Goal: Task Accomplishment & Management: Use online tool/utility

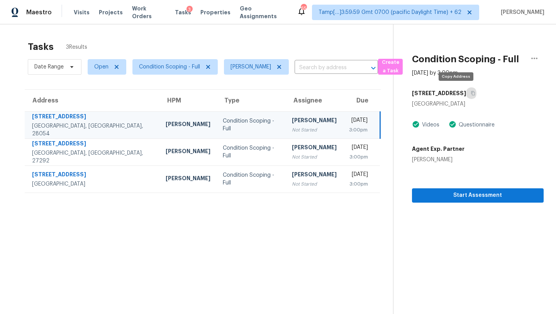
click at [471, 93] on icon "button" at bounding box center [473, 93] width 5 height 5
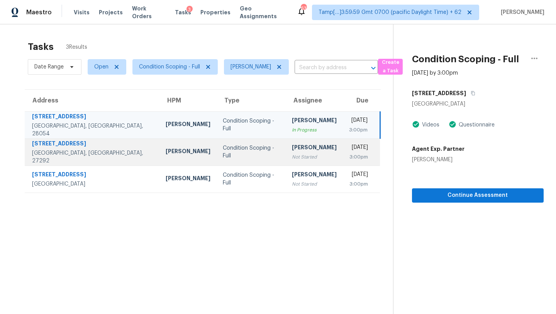
click at [236, 154] on div "Condition Scoping - Full" at bounding box center [251, 151] width 57 height 15
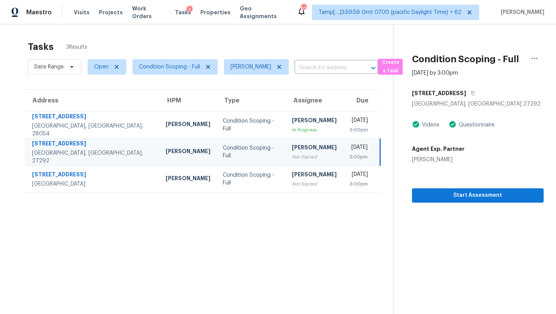
click at [349, 153] on div "3:00pm" at bounding box center [358, 157] width 19 height 8
click at [471, 92] on icon "button" at bounding box center [473, 93] width 5 height 5
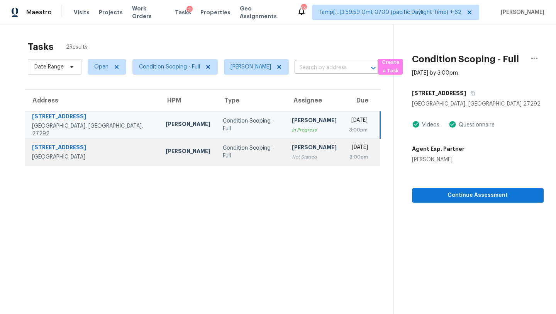
click at [349, 153] on div "3:00pm" at bounding box center [358, 157] width 19 height 8
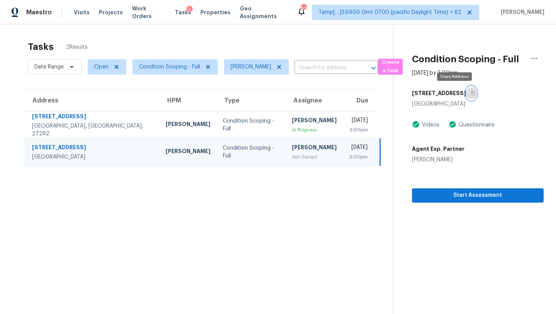
click at [471, 95] on icon "button" at bounding box center [473, 93] width 4 height 4
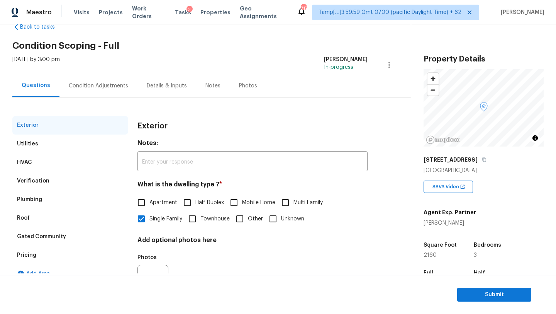
scroll to position [33, 0]
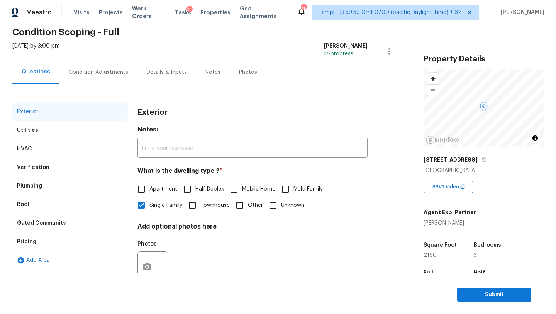
click at [46, 175] on div "Verification" at bounding box center [70, 167] width 116 height 19
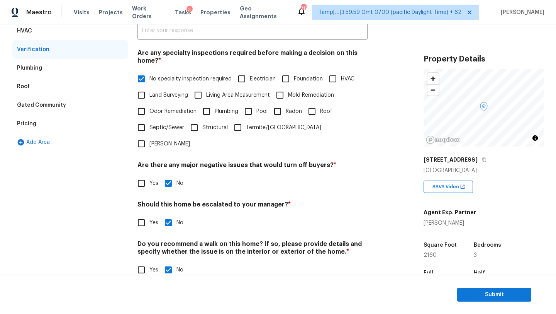
scroll to position [120, 0]
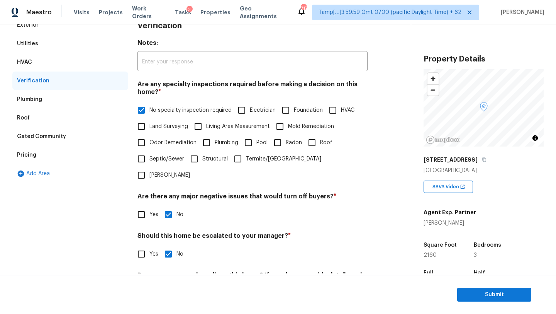
click at [15, 153] on div "Pricing" at bounding box center [70, 155] width 116 height 19
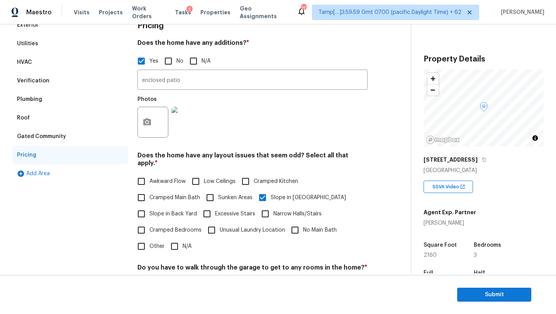
scroll to position [52, 0]
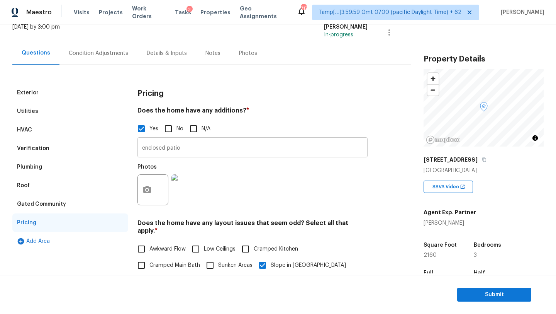
click at [180, 153] on input "enclosed patio" at bounding box center [253, 148] width 230 height 18
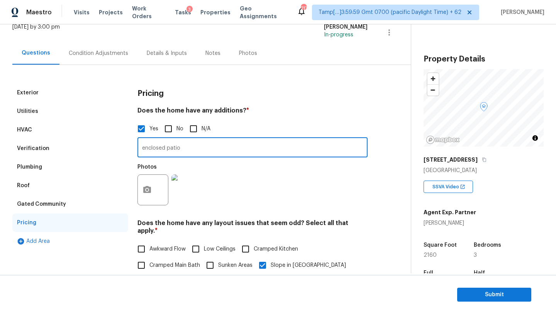
click at [180, 153] on input "enclosed patio" at bounding box center [253, 148] width 230 height 18
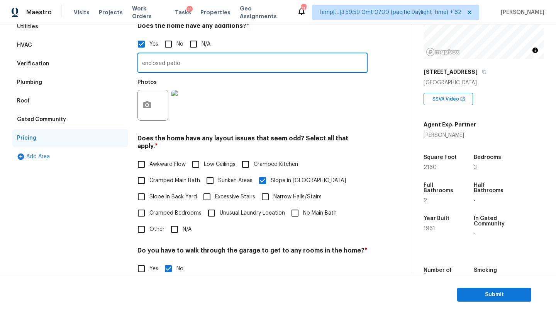
scroll to position [123, 0]
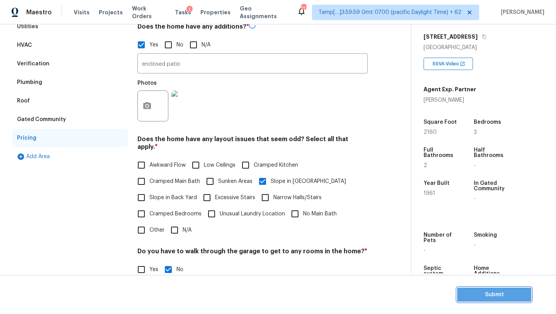
click at [476, 292] on span "Submit" at bounding box center [495, 295] width 62 height 10
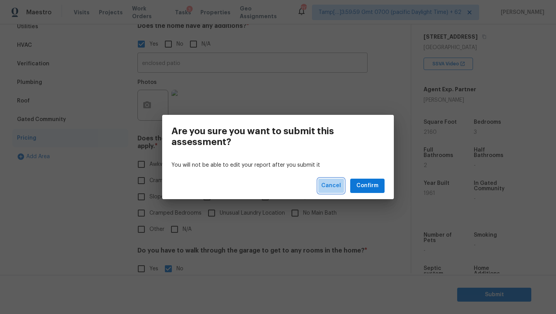
click at [335, 182] on span "Cancel" at bounding box center [332, 186] width 20 height 10
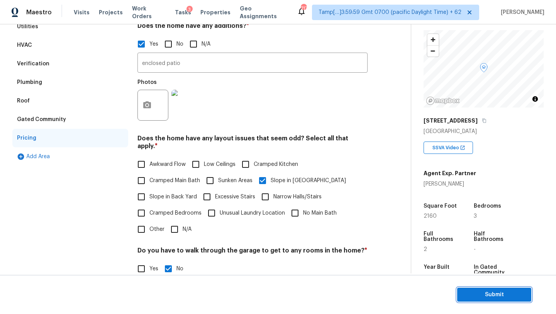
scroll to position [90, 0]
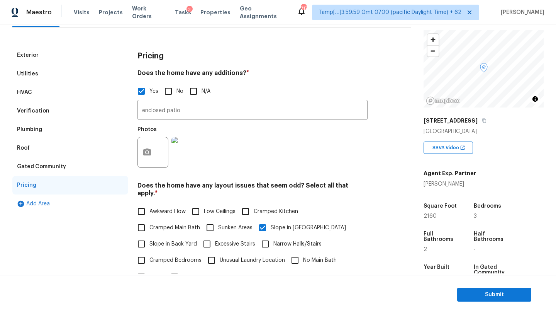
click at [44, 113] on div "Verification" at bounding box center [33, 111] width 32 height 8
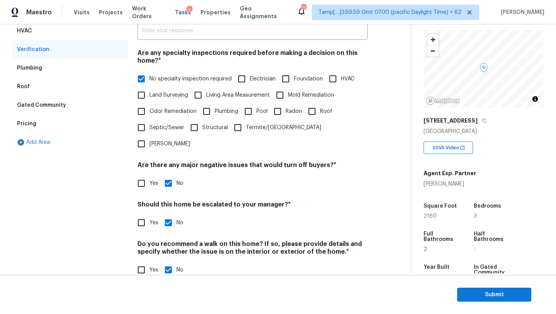
scroll to position [48, 0]
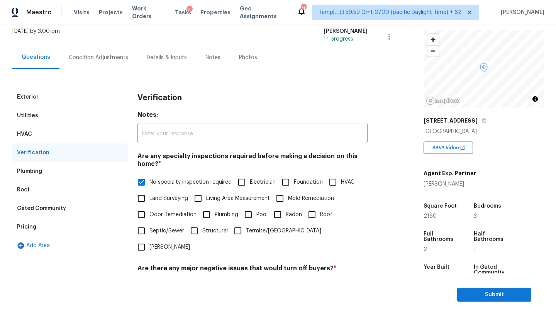
click at [51, 230] on div "Pricing" at bounding box center [70, 227] width 116 height 19
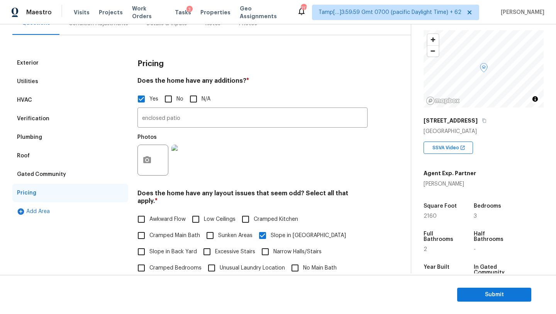
scroll to position [43, 0]
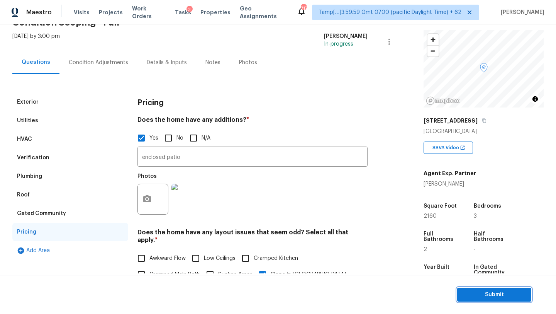
click at [478, 294] on span "Submit" at bounding box center [495, 295] width 62 height 10
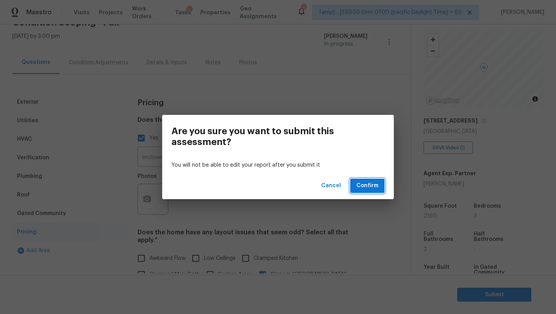
click at [378, 188] on span "Confirm" at bounding box center [368, 186] width 22 height 10
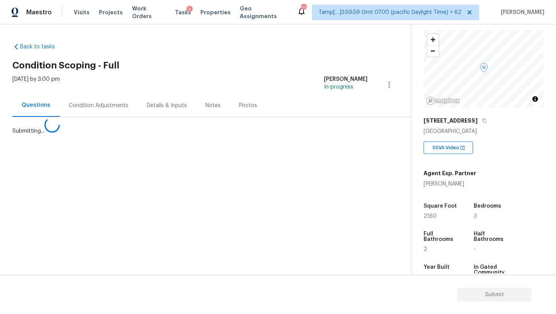
scroll to position [0, 0]
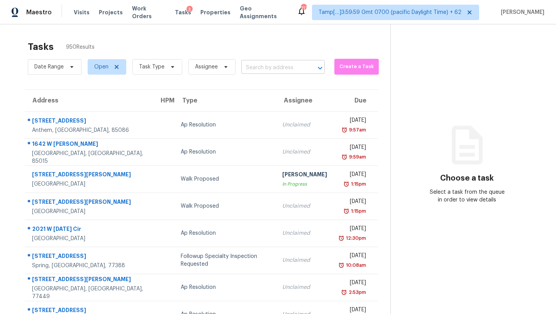
click at [281, 73] on input "text" at bounding box center [273, 68] width 62 height 12
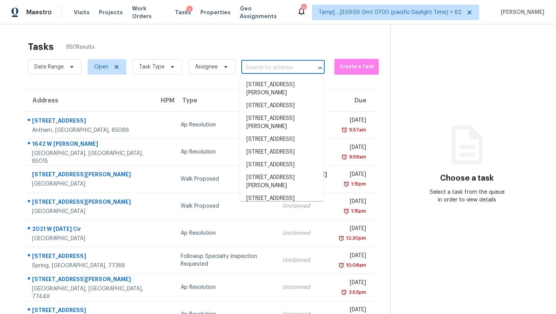
paste input "[STREET_ADDRESS]"
type input "[STREET_ADDRESS]"
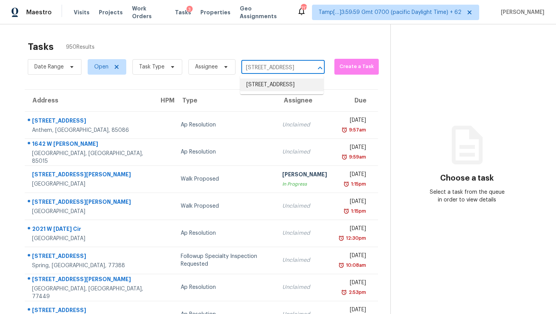
click at [276, 88] on li "[STREET_ADDRESS]" at bounding box center [281, 84] width 83 height 13
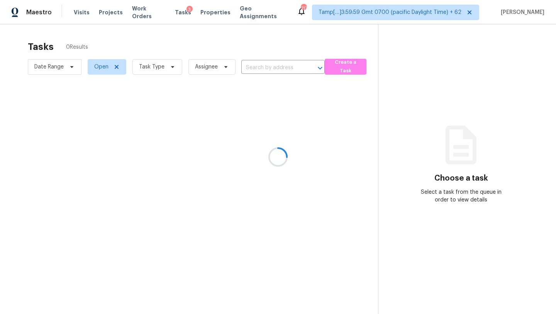
type input "[STREET_ADDRESS]"
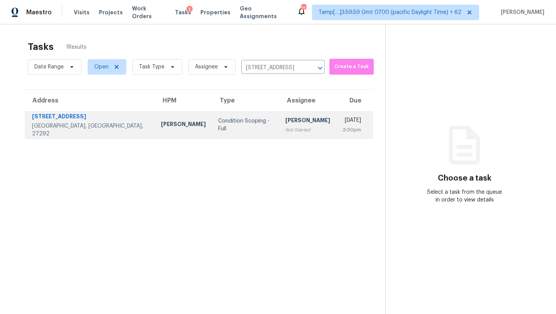
click at [337, 121] on td "[DATE] 3:00pm" at bounding box center [355, 124] width 37 height 27
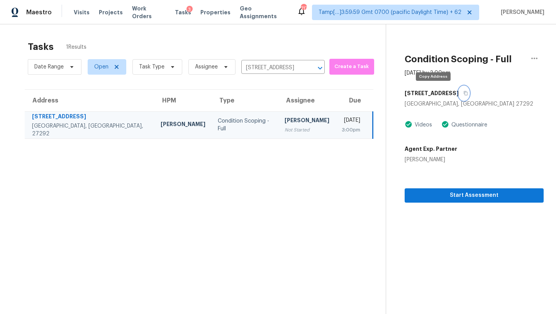
click at [459, 89] on button "button" at bounding box center [464, 93] width 10 height 14
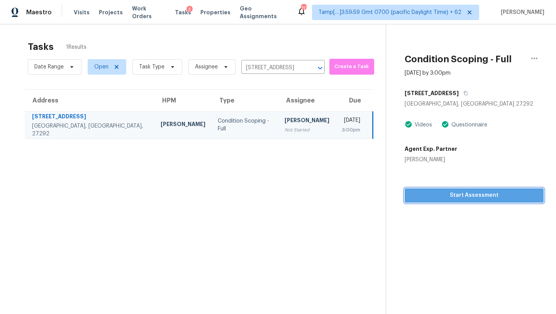
click at [435, 194] on span "Start Assessment" at bounding box center [474, 196] width 127 height 10
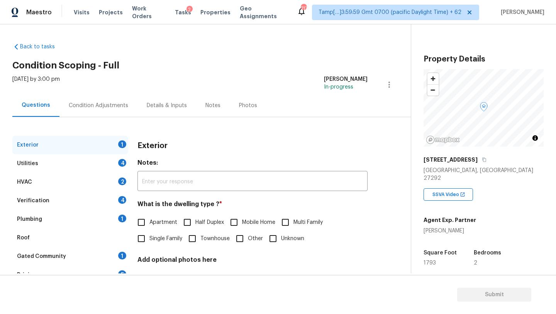
scroll to position [151, 0]
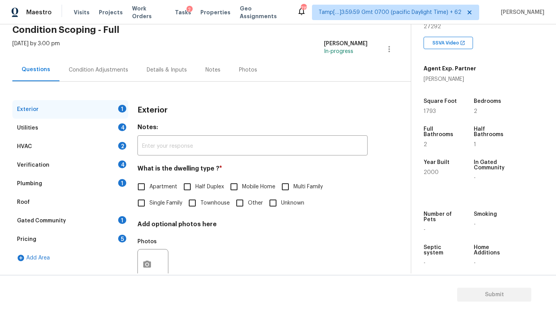
click at [69, 217] on div "Gated Community 1" at bounding box center [70, 220] width 116 height 19
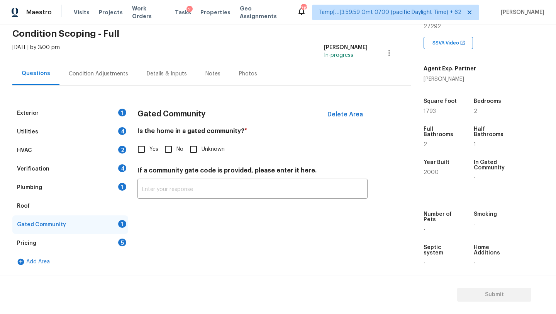
scroll to position [32, 0]
click at [174, 145] on input "No" at bounding box center [168, 149] width 16 height 16
checkbox input "true"
drag, startPoint x: 51, startPoint y: 210, endPoint x: 58, endPoint y: 209, distance: 6.7
click at [51, 210] on div "Roof" at bounding box center [70, 206] width 116 height 19
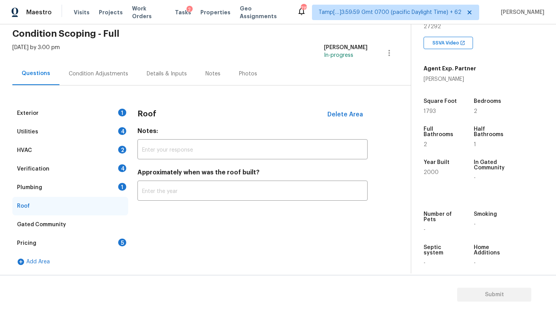
click at [185, 178] on h4 "Approximately when was the roof built?" at bounding box center [253, 173] width 230 height 11
click at [182, 196] on input "text" at bounding box center [253, 191] width 230 height 18
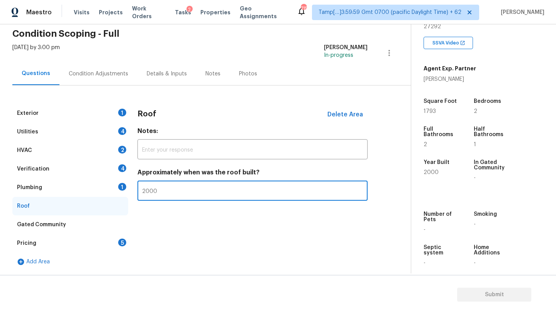
type input "2000"
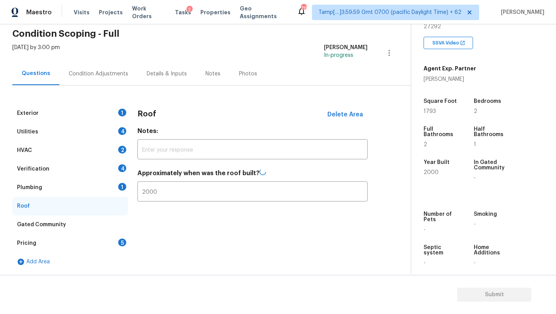
click at [93, 184] on div "Plumbing 1" at bounding box center [70, 187] width 116 height 19
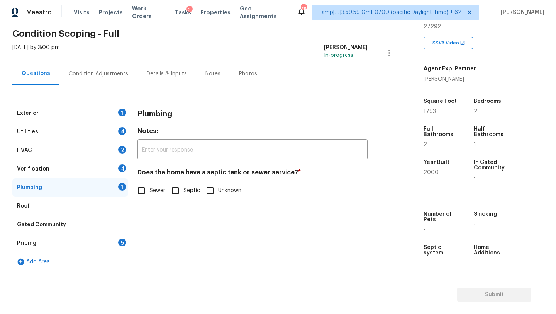
click at [191, 191] on span "Septic" at bounding box center [192, 191] width 17 height 8
click at [184, 191] on input "Septic" at bounding box center [175, 190] width 16 height 16
checkbox input "true"
click at [68, 161] on div "Verification 4" at bounding box center [70, 169] width 116 height 19
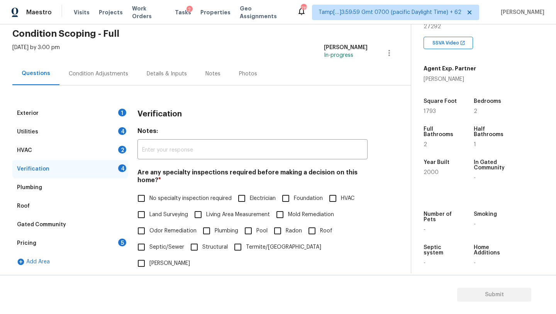
click at [146, 189] on div "Are any specialty inspections required before making a decision on this home? *…" at bounding box center [253, 219] width 230 height 103
click at [146, 197] on input "No specialty inspection required" at bounding box center [141, 198] width 16 height 16
checkbox input "true"
click at [146, 294] on input "Yes" at bounding box center [141, 302] width 16 height 16
checkbox input "true"
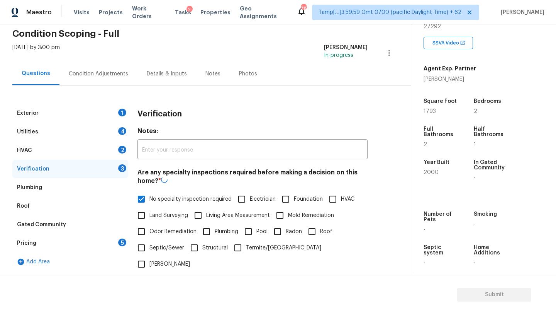
scroll to position [129, 0]
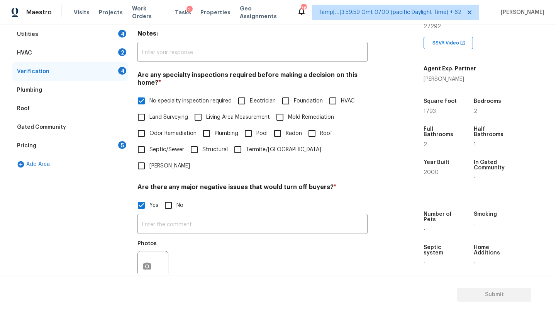
click at [174, 197] on input "No" at bounding box center [168, 205] width 16 height 16
checkbox input "true"
checkbox input "false"
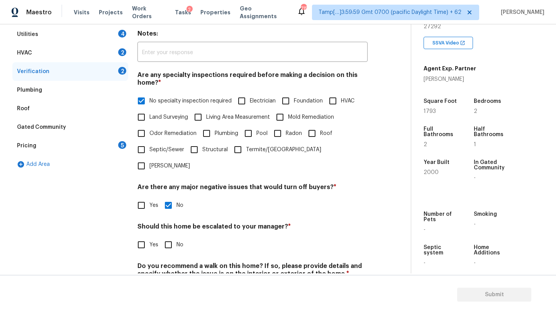
click at [171, 236] on input "No" at bounding box center [168, 244] width 16 height 16
checkbox input "true"
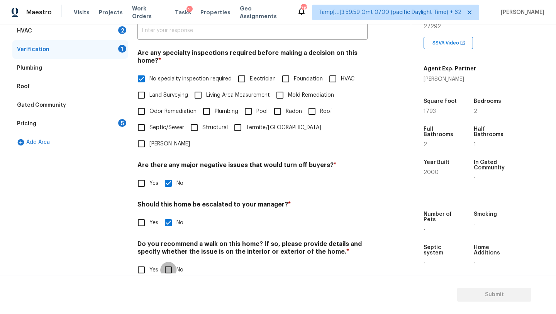
click at [167, 262] on input "No" at bounding box center [168, 270] width 16 height 16
checkbox input "true"
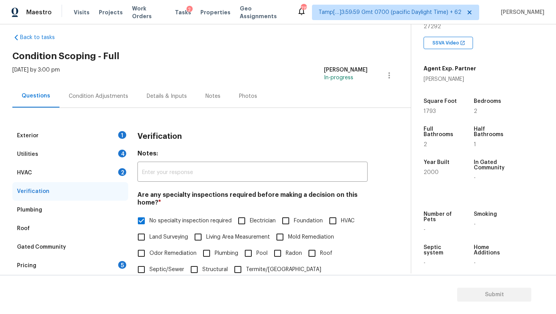
click at [95, 175] on div "HVAC 2" at bounding box center [70, 172] width 116 height 19
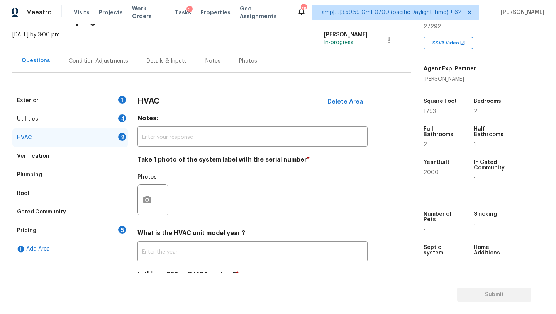
scroll to position [84, 0]
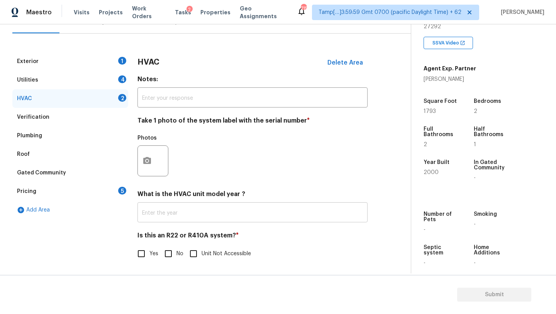
click at [177, 213] on input "text" at bounding box center [253, 213] width 230 height 18
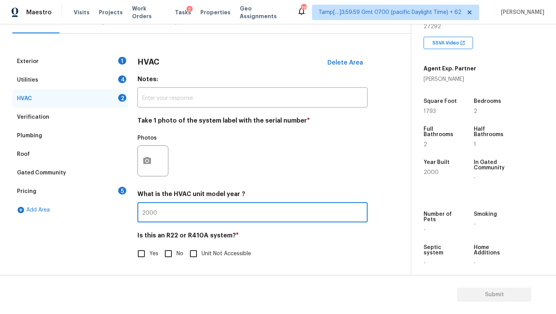
type input "2000"
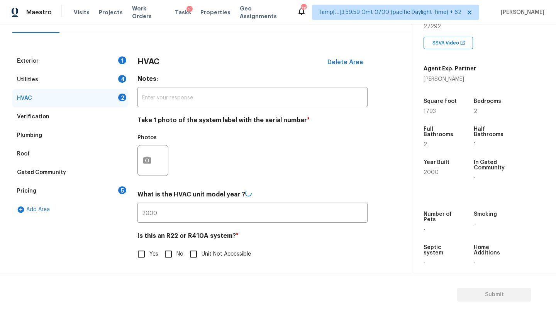
click at [179, 249] on label "No" at bounding box center [171, 254] width 23 height 16
click at [177, 249] on input "No" at bounding box center [168, 254] width 16 height 16
checkbox input "true"
click at [81, 78] on div "Utilities 4" at bounding box center [70, 80] width 116 height 19
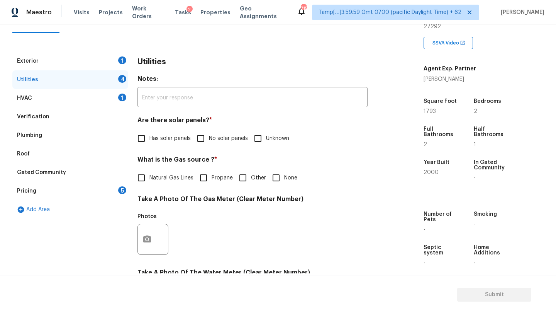
click at [205, 135] on input "No solar panels" at bounding box center [201, 138] width 16 height 16
checkbox input "true"
click at [183, 176] on span "Natural Gas Lines" at bounding box center [172, 179] width 44 height 8
click at [150, 176] on input "Natural Gas Lines" at bounding box center [141, 178] width 16 height 16
checkbox input "true"
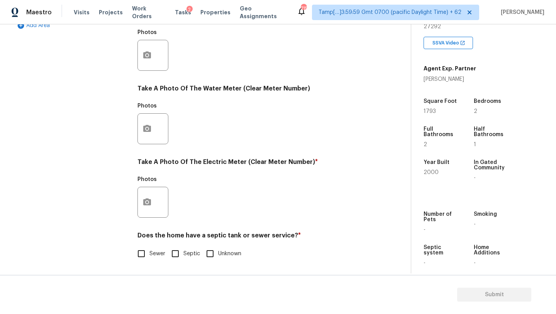
click at [183, 249] on input "Septic" at bounding box center [175, 253] width 16 height 16
checkbox input "true"
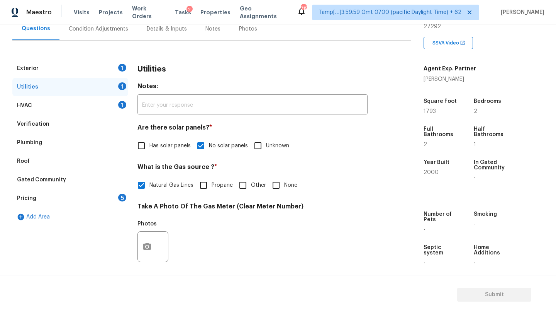
click at [65, 60] on div "Exterior 1" at bounding box center [70, 68] width 116 height 19
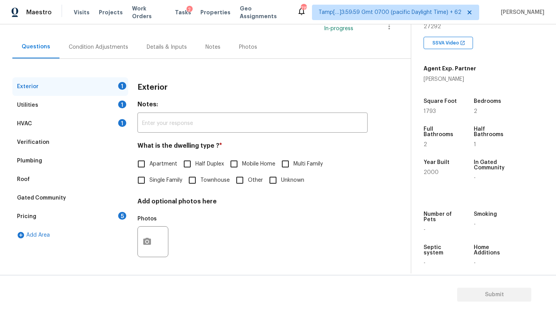
click at [157, 182] on span "Single Family" at bounding box center [166, 180] width 33 height 8
click at [150, 182] on input "Single Family" at bounding box center [141, 180] width 16 height 16
checkbox input "true"
click at [117, 221] on div "Pricing 5" at bounding box center [70, 216] width 116 height 19
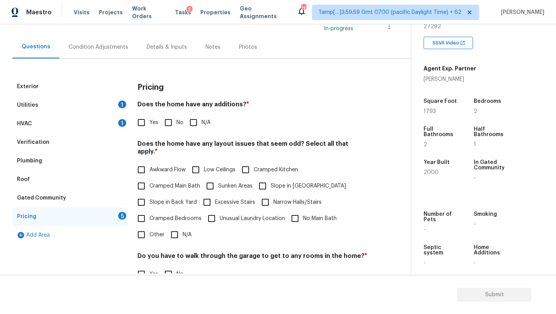
click at [176, 124] on input "No" at bounding box center [168, 122] width 16 height 16
checkbox input "true"
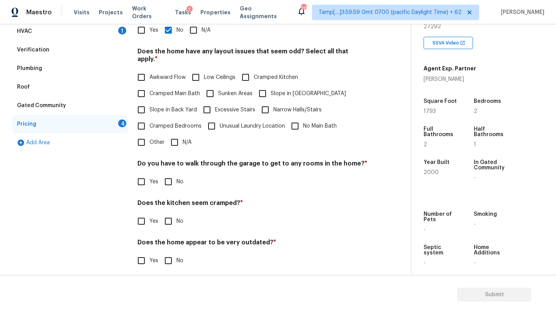
scroll to position [150, 0]
click at [176, 135] on input "N/A" at bounding box center [175, 143] width 16 height 16
checkbox input "true"
click at [155, 107] on span "Slope in Back Yard" at bounding box center [174, 111] width 48 height 8
click at [150, 107] on input "Slope in Back Yard" at bounding box center [141, 110] width 16 height 16
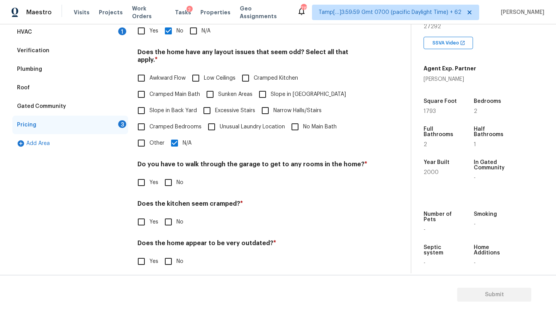
checkbox input "true"
click at [269, 86] on input "Slope in [GEOGRAPHIC_DATA]" at bounding box center [263, 94] width 16 height 16
checkbox input "true"
click at [174, 141] on input "N/A" at bounding box center [175, 143] width 16 height 16
checkbox input "false"
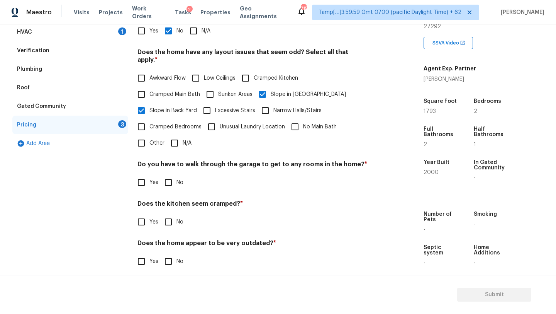
click at [172, 175] on input "No" at bounding box center [168, 182] width 16 height 16
checkbox input "true"
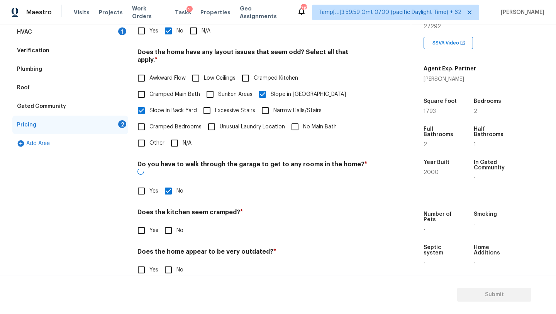
click at [172, 222] on input "No" at bounding box center [168, 230] width 16 height 16
checkbox input "true"
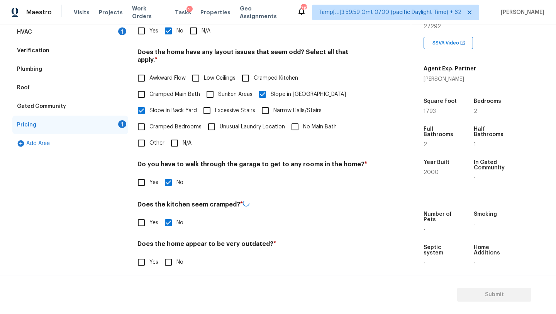
click at [172, 257] on input "No" at bounding box center [168, 262] width 16 height 16
checkbox input "true"
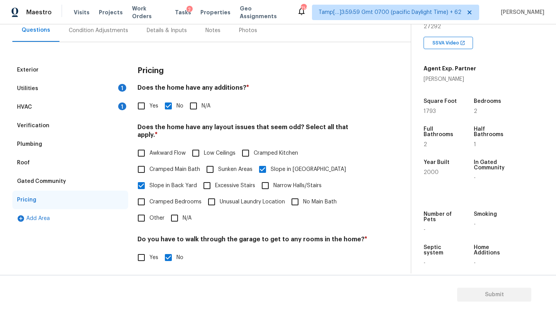
scroll to position [0, 0]
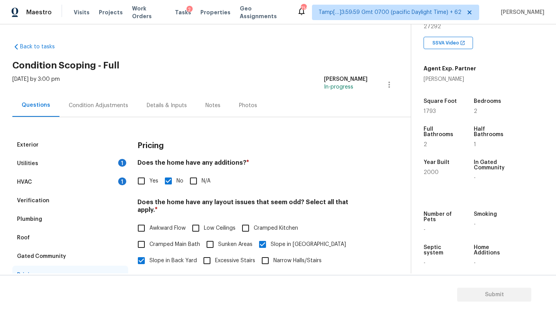
click at [112, 104] on div "Condition Adjustments" at bounding box center [99, 106] width 60 height 8
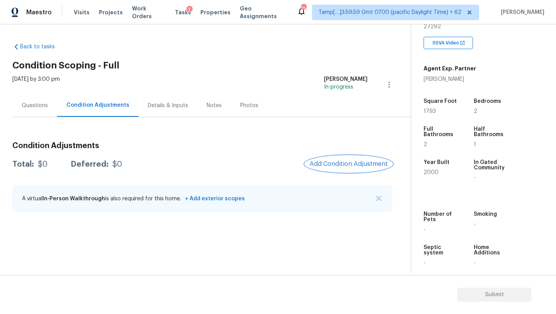
click at [335, 161] on span "Add Condition Adjustment" at bounding box center [349, 163] width 78 height 7
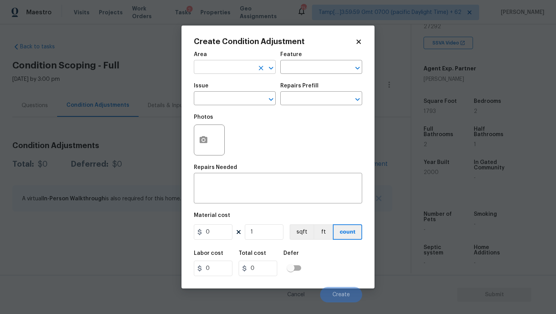
click at [214, 68] on input "text" at bounding box center [224, 68] width 60 height 12
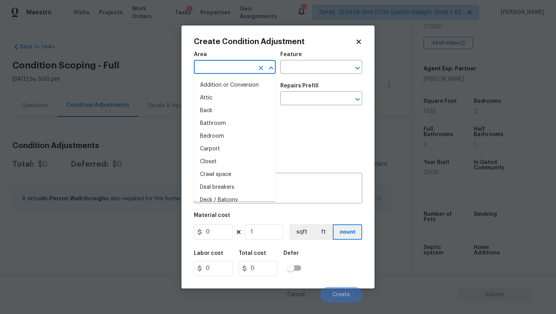
type input "e"
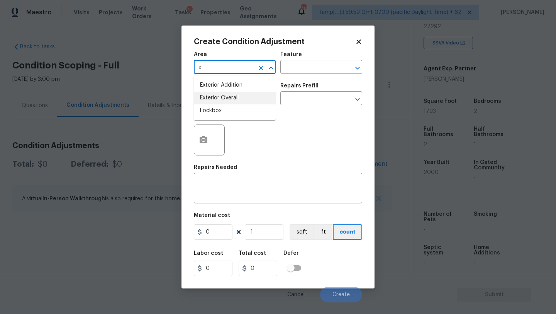
click at [220, 95] on li "Exterior Overall" at bounding box center [235, 98] width 82 height 13
type input "Exterior Overall"
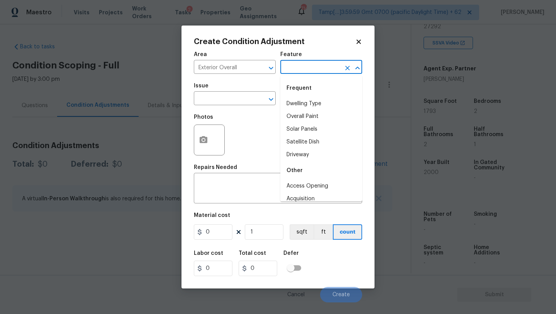
click at [333, 65] on input "text" at bounding box center [311, 68] width 60 height 12
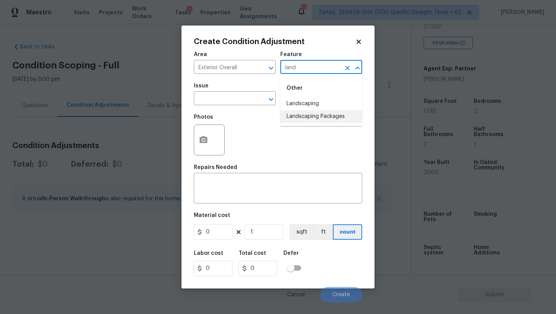
click at [338, 117] on li "Landscaping Packages" at bounding box center [322, 116] width 82 height 13
type input "Landscaping Packages"
click at [216, 101] on input "text" at bounding box center [224, 99] width 60 height 12
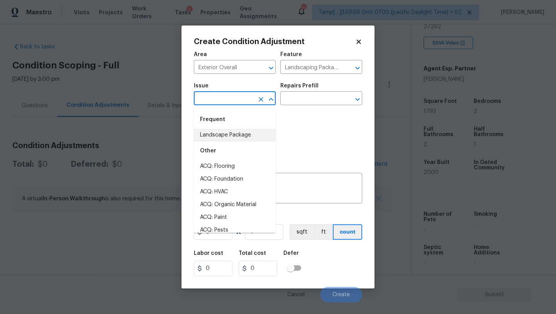
click at [216, 142] on div "Other" at bounding box center [235, 150] width 82 height 19
click at [247, 137] on li "Landscape Package" at bounding box center [235, 135] width 82 height 13
type input "Landscape Package"
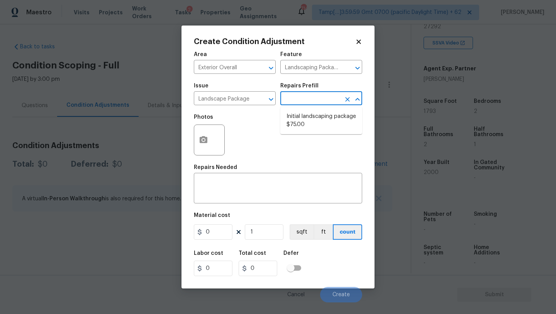
click at [314, 100] on input "text" at bounding box center [311, 99] width 60 height 12
drag, startPoint x: 309, startPoint y: 123, endPoint x: 228, endPoint y: 218, distance: 124.4
click at [309, 123] on li "Initial landscaping package $75.00" at bounding box center [322, 120] width 82 height 21
type input "Home Readiness Packages"
type textarea "Mowing of grass up to 6" in height. Mow, edge along driveways & sidewalks, trim…"
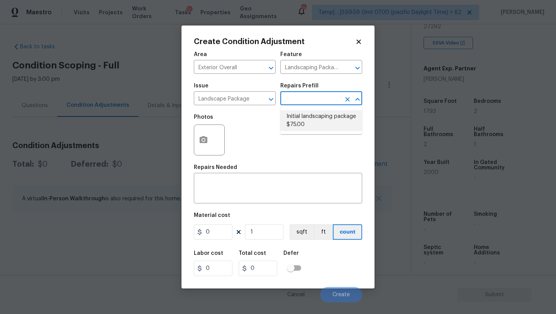
type input "75"
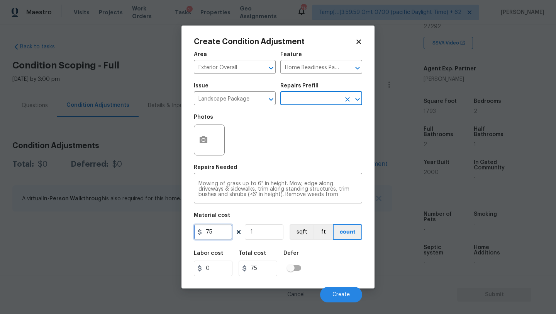
click at [216, 230] on input "75" at bounding box center [213, 231] width 39 height 15
type input "300"
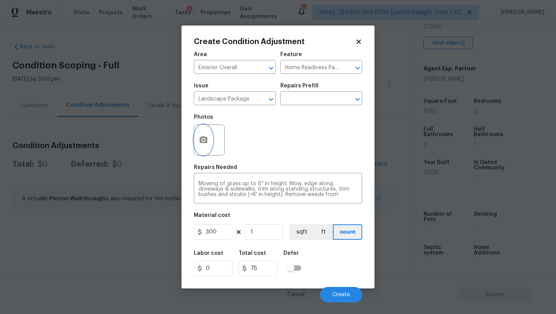
type input "300"
click at [204, 139] on circle "button" at bounding box center [203, 140] width 2 height 2
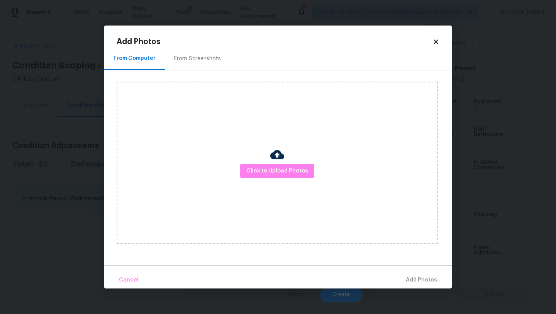
click at [192, 66] on div "From Screenshots" at bounding box center [197, 58] width 65 height 23
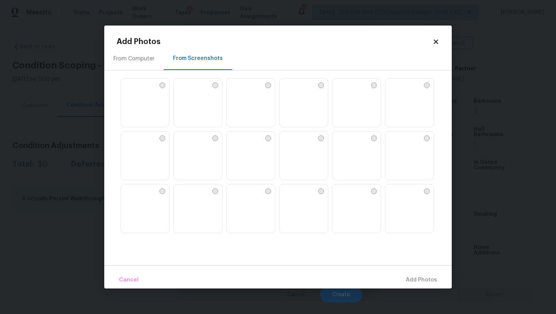
click at [186, 91] on img at bounding box center [180, 84] width 12 height 12
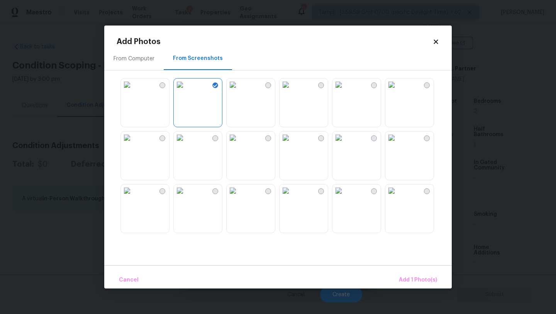
click at [119, 105] on div at bounding box center [284, 155] width 335 height 162
click at [365, 78] on div at bounding box center [284, 155] width 335 height 162
click at [345, 91] on img at bounding box center [339, 84] width 12 height 12
click at [133, 91] on img at bounding box center [127, 84] width 12 height 12
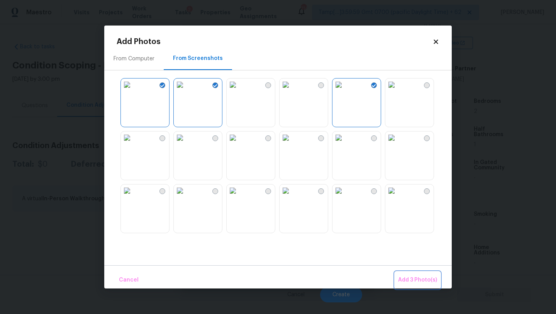
click at [417, 275] on span "Add 3 Photo(s)" at bounding box center [417, 280] width 39 height 10
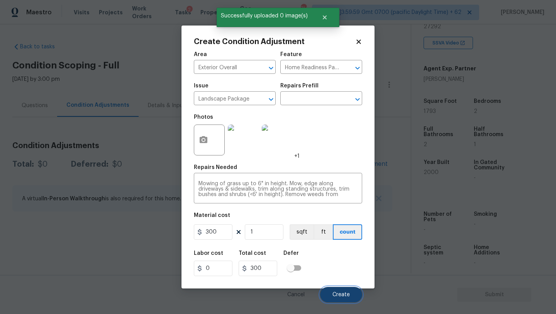
click at [358, 290] on button "Create" at bounding box center [341, 294] width 42 height 15
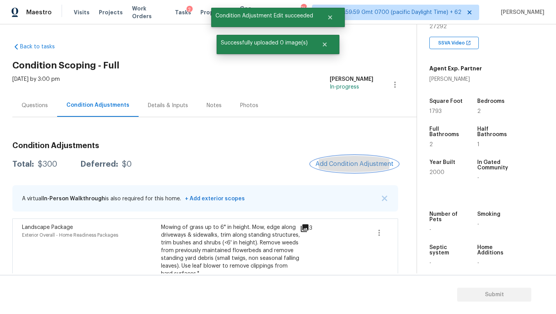
click at [344, 167] on span "Add Condition Adjustment" at bounding box center [355, 163] width 78 height 7
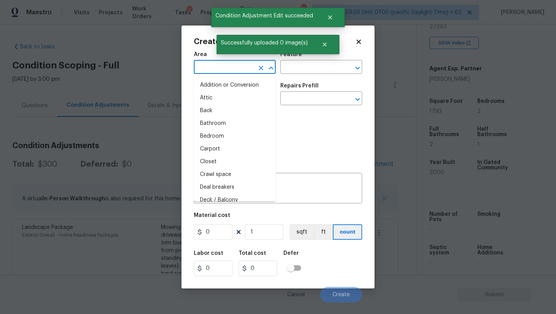
click at [210, 69] on input "text" at bounding box center [224, 68] width 60 height 12
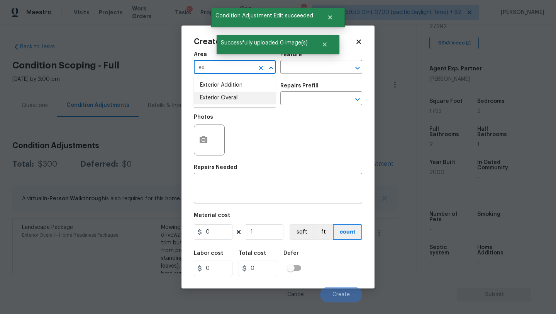
click at [220, 96] on li "Exterior Overall" at bounding box center [235, 98] width 82 height 13
type input "Exterior Overall"
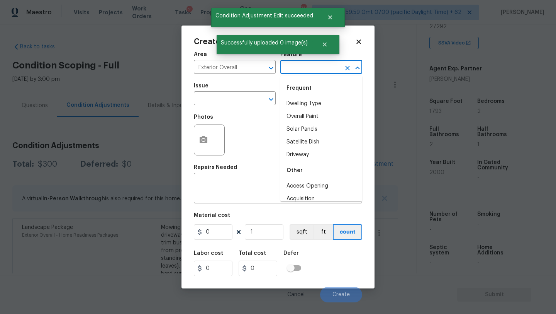
click at [291, 68] on input "text" at bounding box center [311, 68] width 60 height 12
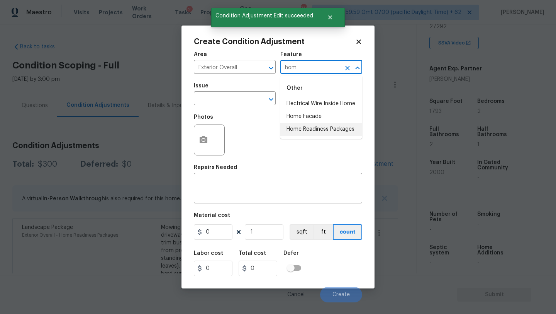
click at [302, 129] on li "Home Readiness Packages" at bounding box center [322, 129] width 82 height 13
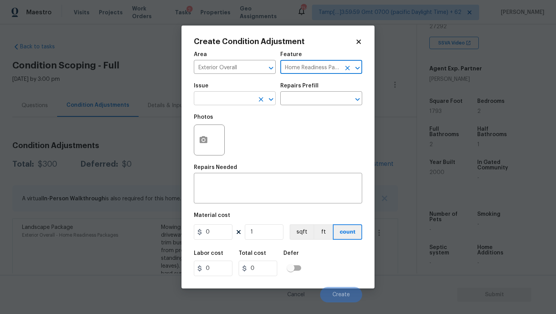
type input "Home Readiness Packages"
click at [242, 100] on input "text" at bounding box center [224, 99] width 60 height 12
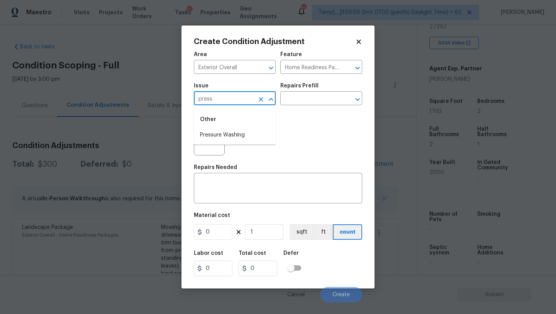
click at [240, 136] on li "Pressure Washing" at bounding box center [235, 135] width 82 height 13
type input "Pressure Washing"
click at [238, 207] on div "Area Exterior Overall ​ Feature Home Readiness Packages ​ Issue Pressure Washin…" at bounding box center [278, 174] width 168 height 255
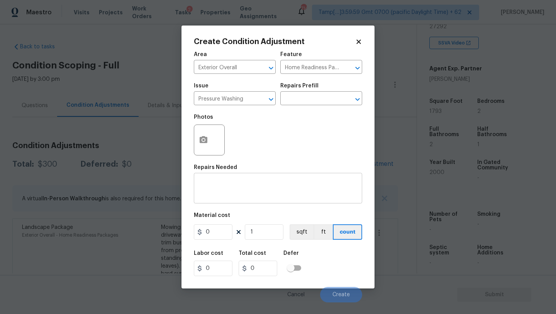
click at [247, 197] on textarea at bounding box center [278, 189] width 159 height 16
click at [249, 176] on div "x ​" at bounding box center [278, 189] width 168 height 29
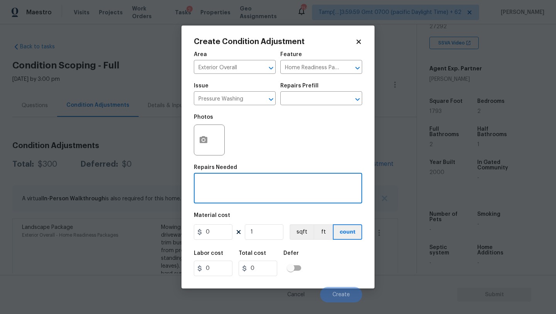
paste textarea "Pressure wash home, driveway, walkways/sidewalks and patio. Must use a surface …"
type textarea "Pressure wash home, driveway, walkways/sidewalks and patio. Must use a surface …"
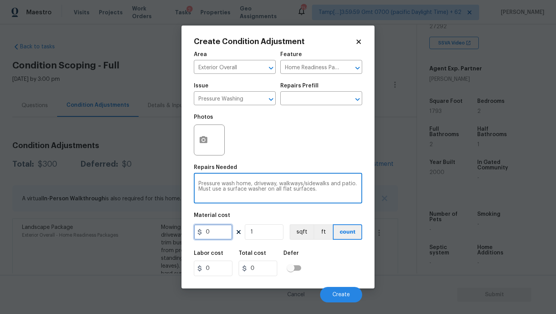
click at [221, 229] on input "0" at bounding box center [213, 231] width 39 height 15
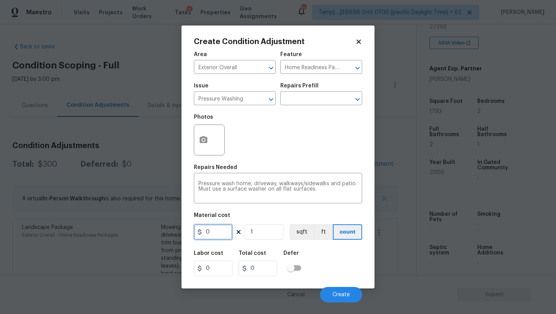
click at [221, 229] on input "0" at bounding box center [213, 231] width 39 height 15
type input "400"
click at [351, 293] on button "Create" at bounding box center [341, 294] width 42 height 15
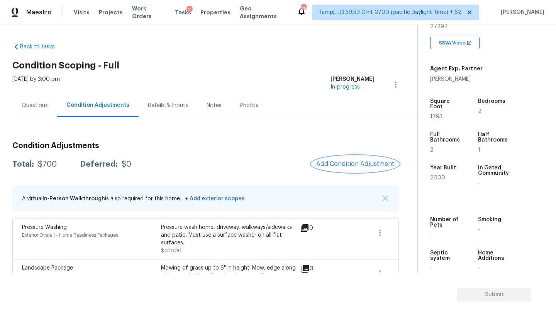
click at [364, 162] on span "Add Condition Adjustment" at bounding box center [355, 163] width 78 height 7
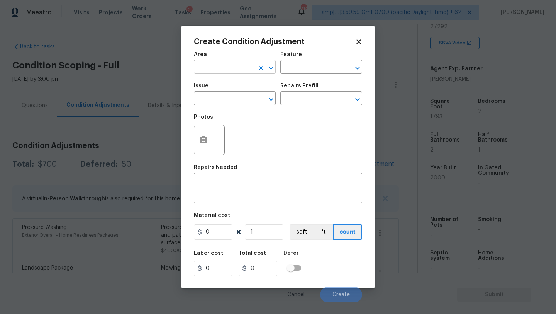
click at [236, 66] on input "text" at bounding box center [224, 68] width 60 height 12
click at [247, 80] on li "HVAC" at bounding box center [235, 85] width 82 height 13
type input "HVAC"
click at [304, 78] on div "Area HVAC ​ Feature ​" at bounding box center [278, 62] width 168 height 31
click at [304, 73] on input "text" at bounding box center [311, 68] width 60 height 12
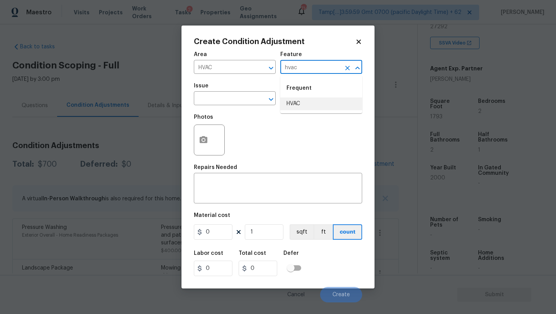
click at [301, 101] on li "HVAC" at bounding box center [322, 103] width 82 height 13
type input "HVAC"
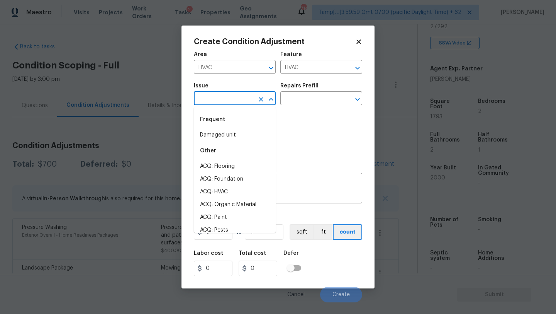
click at [235, 101] on input "text" at bounding box center [224, 99] width 60 height 12
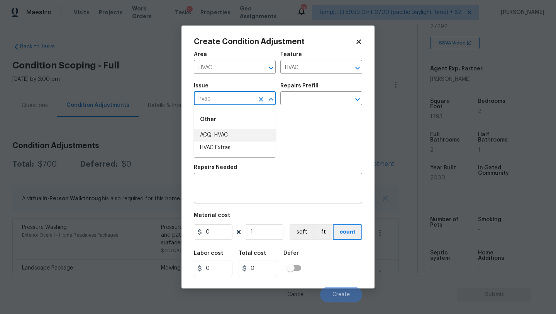
click at [237, 141] on li "ACQ: HVAC" at bounding box center [235, 135] width 82 height 13
type input "ACQ: HVAC"
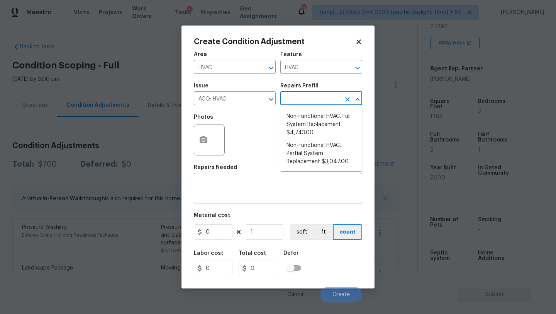
click at [301, 103] on input "text" at bounding box center [311, 99] width 60 height 12
click at [310, 125] on li "Non-Functional HVAC. Full System Replacement $4,743.00" at bounding box center [322, 124] width 82 height 29
type input "Acquisition"
type textarea "Acquisition Scope: Full System Replacement"
type input "4743"
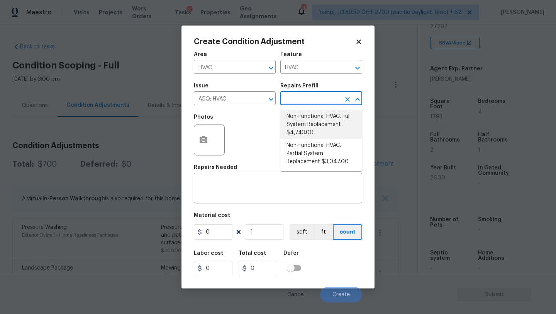
type input "4743"
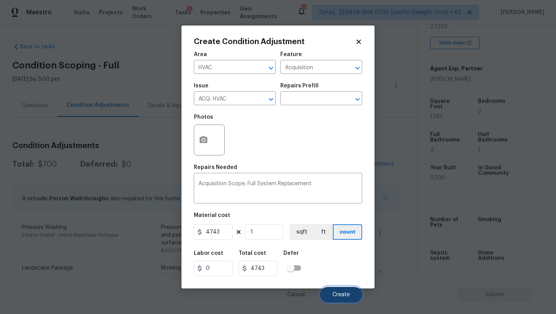
click at [340, 299] on button "Create" at bounding box center [341, 294] width 42 height 15
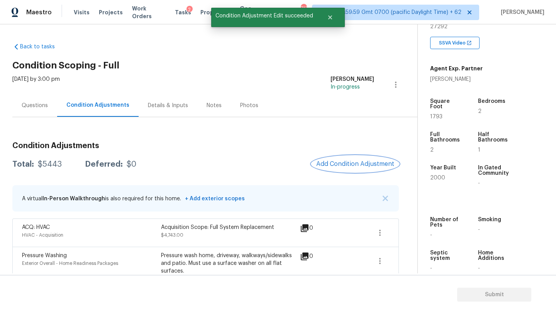
click at [359, 159] on button "Add Condition Adjustment" at bounding box center [355, 164] width 87 height 16
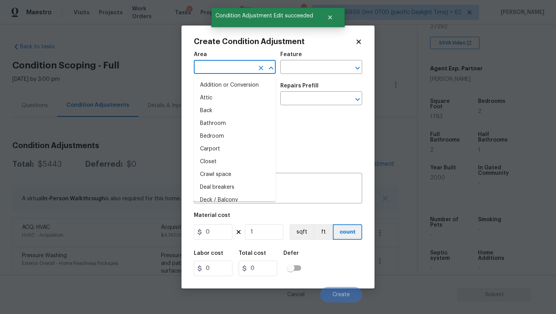
click at [216, 65] on input "text" at bounding box center [224, 68] width 60 height 12
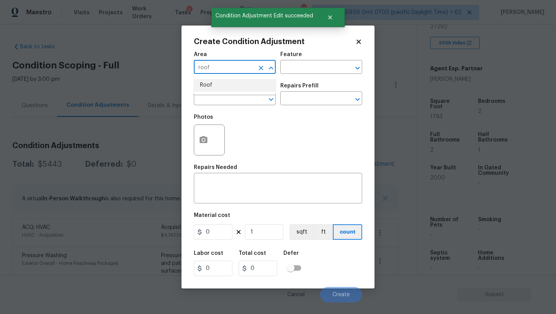
click at [215, 86] on li "Roof" at bounding box center [235, 85] width 82 height 13
type input "Roof"
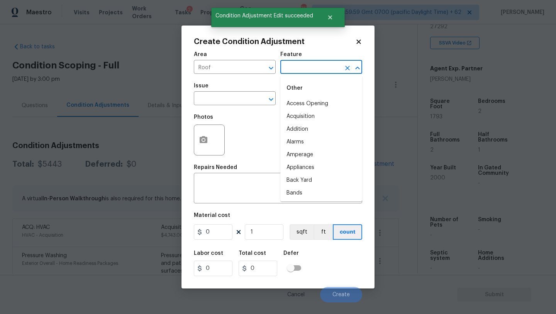
click at [290, 73] on input "text" at bounding box center [311, 68] width 60 height 12
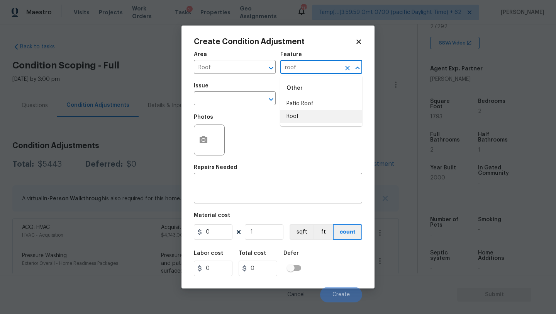
click at [291, 112] on li "Roof" at bounding box center [322, 116] width 82 height 13
type input "Roof"
click at [245, 105] on input "text" at bounding box center [224, 99] width 60 height 12
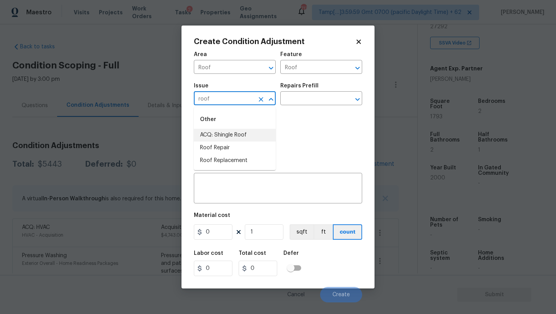
click at [246, 134] on li "ACQ: Shingle Roof" at bounding box center [235, 135] width 82 height 13
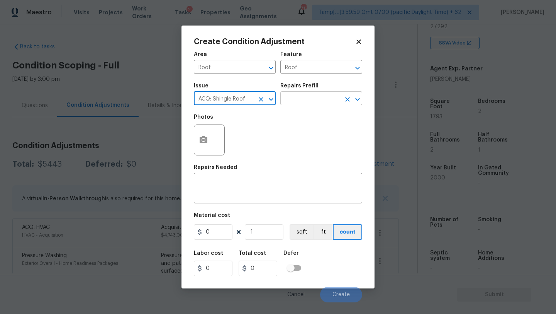
type input "ACQ: Shingle Roof"
click at [309, 104] on input "text" at bounding box center [311, 99] width 60 height 12
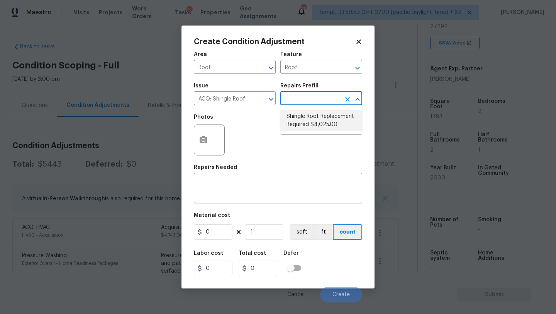
click at [309, 117] on li "Shingle Roof Replacement Required $4,025.00" at bounding box center [322, 120] width 82 height 21
type input "Acquisition"
type textarea "Acquisition Scope: Shingle Roof Replacement required."
type input "4025"
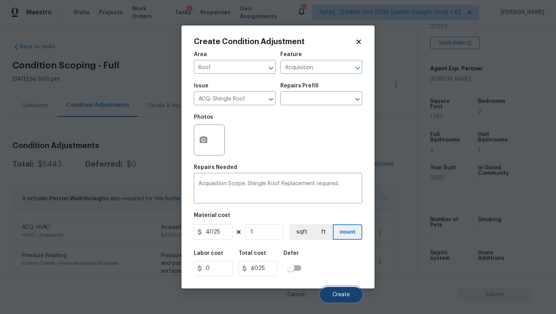
click at [340, 293] on span "Create" at bounding box center [341, 295] width 17 height 6
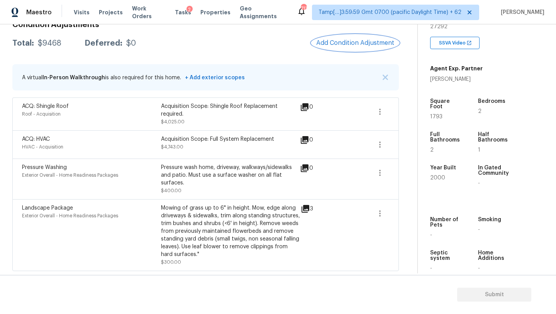
scroll to position [35, 0]
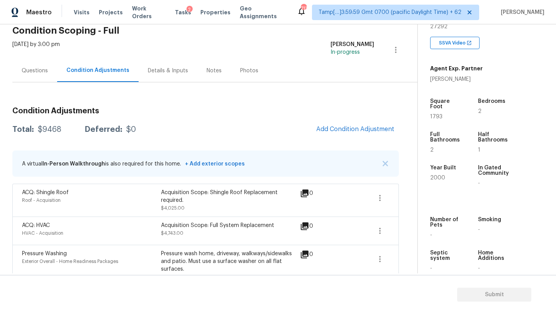
click at [46, 77] on div "Questions" at bounding box center [34, 70] width 45 height 23
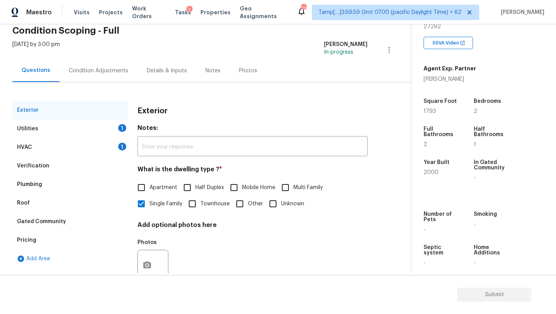
scroll to position [35, 0]
drag, startPoint x: 42, startPoint y: 236, endPoint x: 45, endPoint y: 232, distance: 4.9
click at [42, 236] on div "Pricing" at bounding box center [70, 240] width 116 height 19
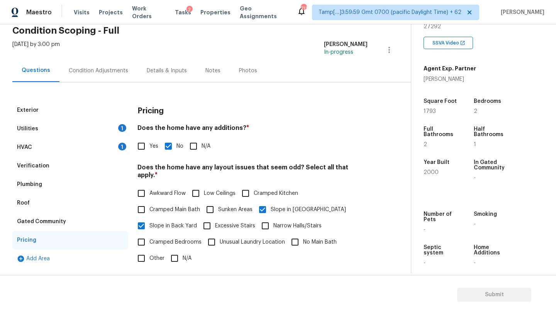
click at [151, 146] on span "Yes" at bounding box center [154, 146] width 9 height 8
click at [150, 146] on input "Yes" at bounding box center [141, 146] width 16 height 16
checkbox input "true"
checkbox input "false"
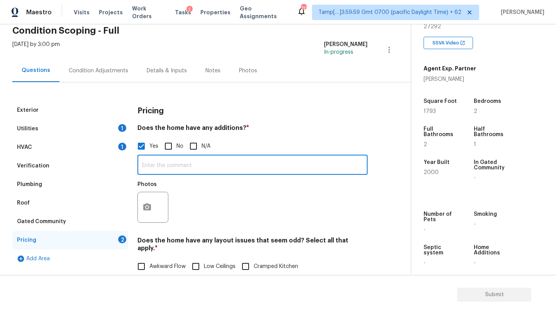
click at [159, 162] on input "text" at bounding box center [253, 166] width 230 height 18
click at [165, 165] on input "screenedpatio" at bounding box center [253, 166] width 230 height 18
type input "screened patio"
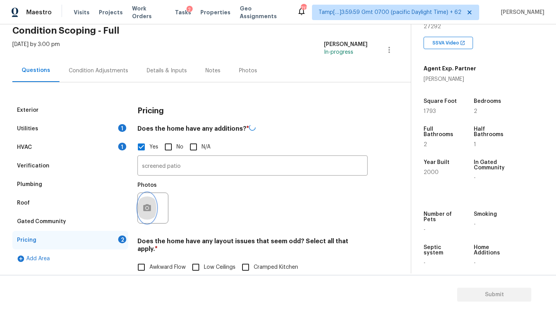
click at [153, 201] on button "button" at bounding box center [147, 208] width 19 height 30
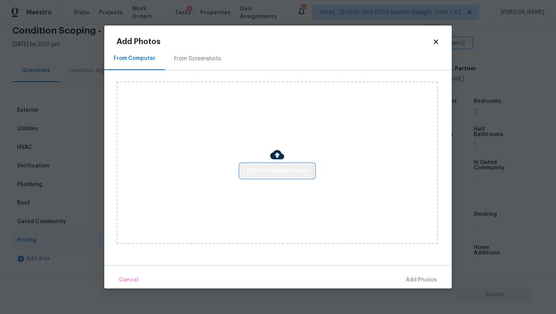
click at [251, 177] on button "Click to Upload Photos" at bounding box center [277, 171] width 74 height 14
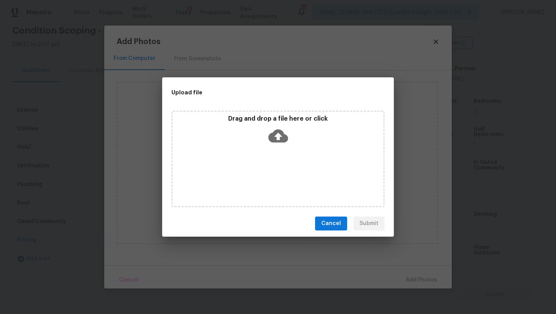
click at [258, 168] on div "Drag and drop a file here or click" at bounding box center [278, 159] width 213 height 97
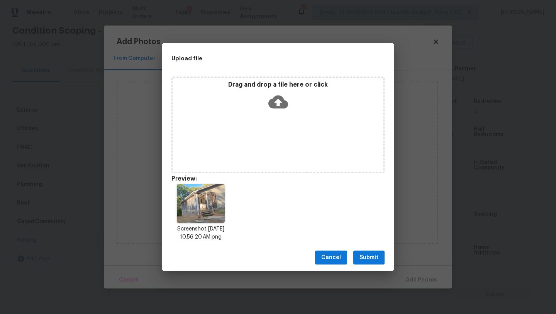
click at [379, 253] on button "Submit" at bounding box center [369, 257] width 31 height 14
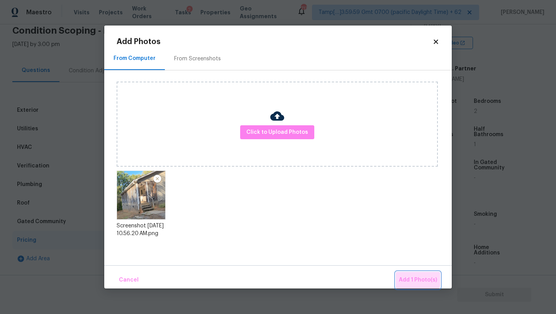
click at [411, 274] on button "Add 1 Photo(s)" at bounding box center [418, 280] width 44 height 17
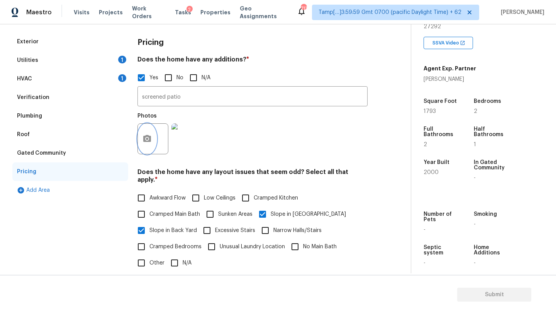
scroll to position [83, 0]
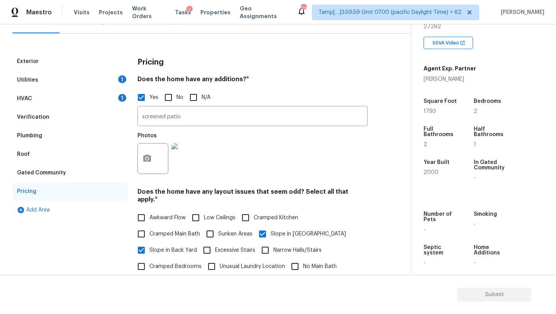
click at [60, 85] on div "Utilities 1" at bounding box center [70, 80] width 116 height 19
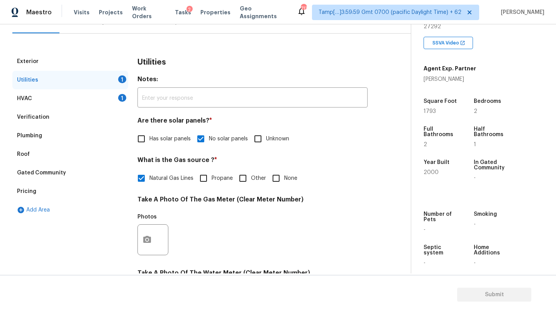
scroll to position [153, 0]
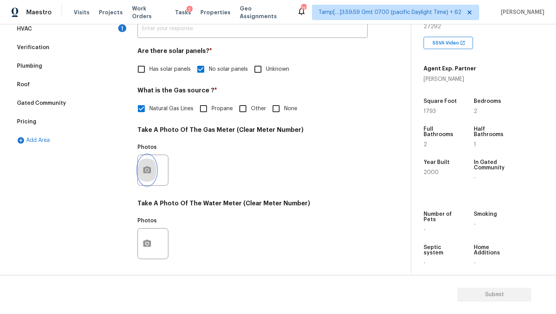
click at [144, 172] on icon "button" at bounding box center [147, 169] width 8 height 7
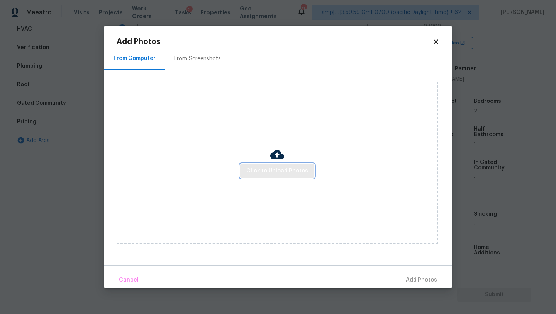
click at [266, 172] on span "Click to Upload Photos" at bounding box center [278, 171] width 62 height 10
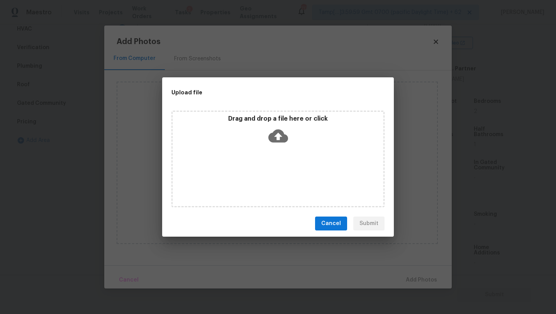
click at [267, 169] on div "Drag and drop a file here or click" at bounding box center [278, 159] width 213 height 97
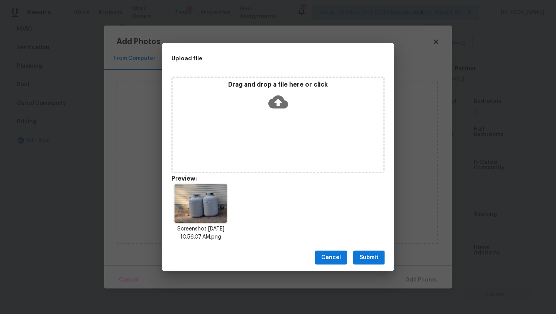
click at [369, 255] on span "Submit" at bounding box center [369, 258] width 19 height 10
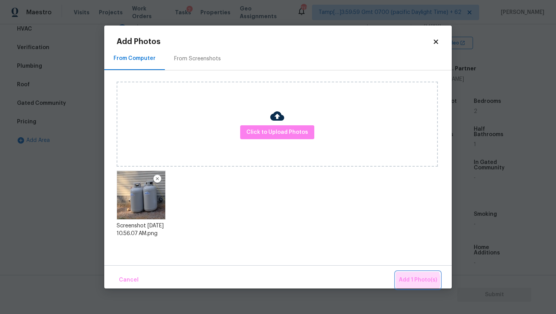
click at [416, 281] on span "Add 1 Photo(s)" at bounding box center [418, 280] width 38 height 10
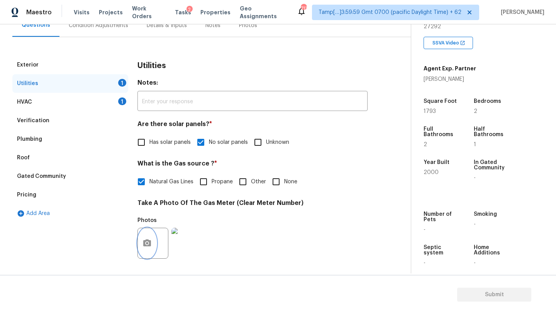
scroll to position [70, 0]
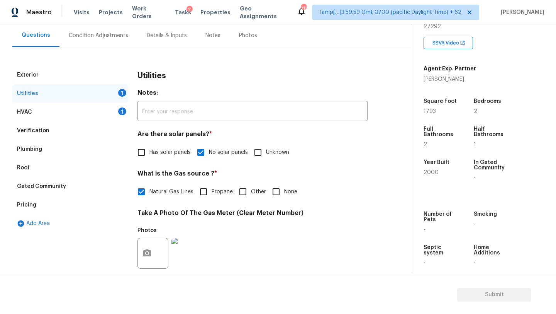
click at [55, 106] on div "HVAC 1" at bounding box center [70, 112] width 116 height 19
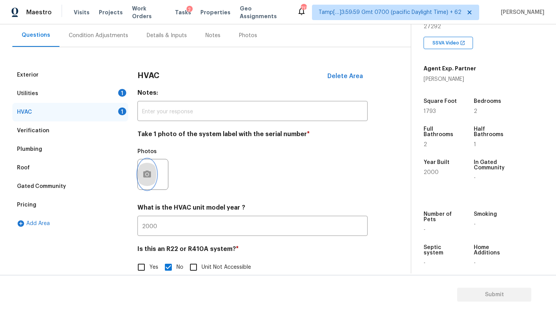
click at [152, 172] on button "button" at bounding box center [147, 174] width 19 height 30
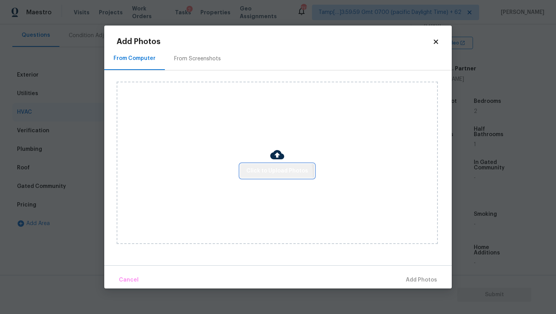
click at [272, 174] on span "Click to Upload Photos" at bounding box center [278, 171] width 62 height 10
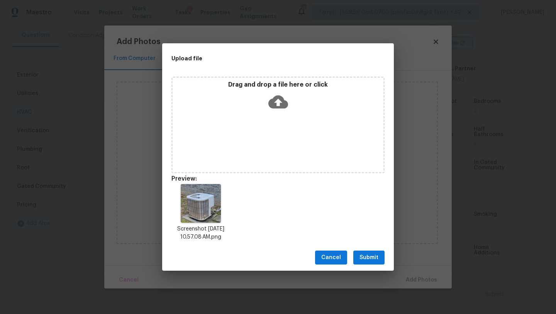
click at [374, 257] on span "Submit" at bounding box center [369, 258] width 19 height 10
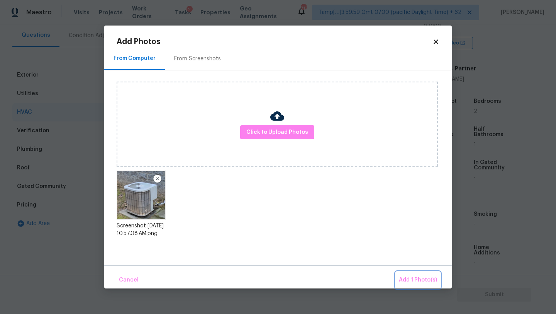
click at [405, 277] on span "Add 1 Photo(s)" at bounding box center [418, 280] width 38 height 10
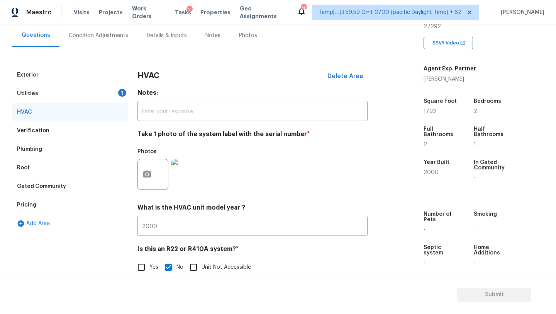
click at [103, 41] on div "Condition Adjustments" at bounding box center [99, 35] width 78 height 23
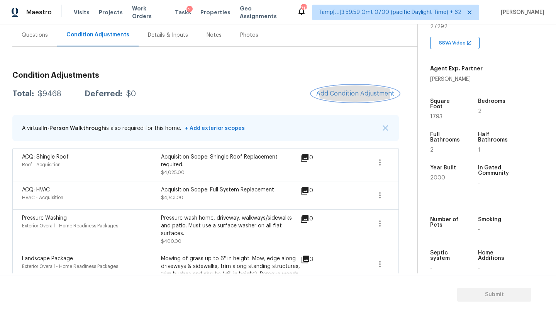
click at [345, 92] on span "Add Condition Adjustment" at bounding box center [355, 93] width 78 height 7
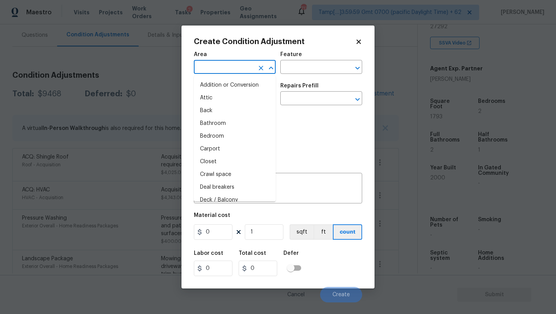
click at [209, 69] on input "text" at bounding box center [224, 68] width 60 height 12
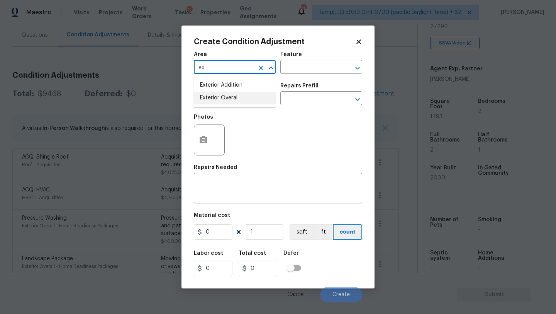
click at [224, 102] on li "Exterior Overall" at bounding box center [235, 98] width 82 height 13
type input "Exterior Overall"
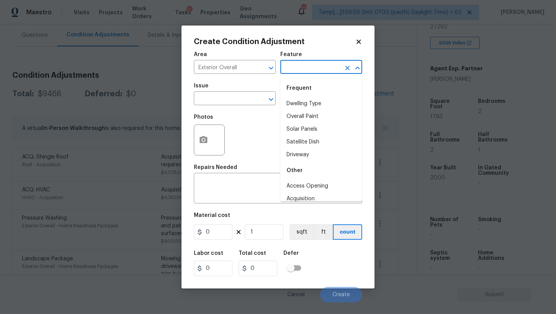
click at [294, 73] on input "text" at bounding box center [311, 68] width 60 height 12
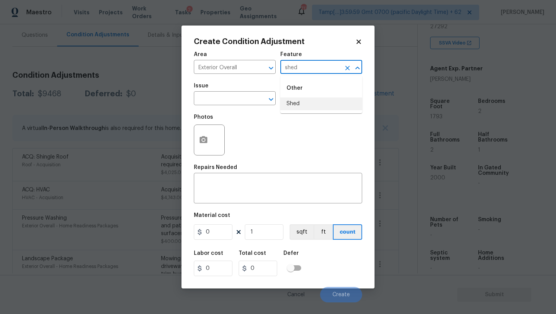
click at [296, 100] on li "Shed" at bounding box center [322, 103] width 82 height 13
type input "Shed"
click at [255, 179] on div "x ​" at bounding box center [278, 189] width 168 height 29
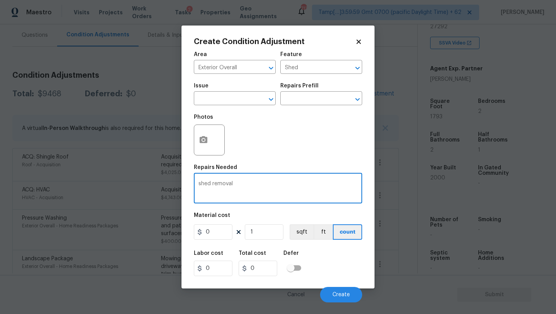
type textarea "shed removal"
click at [221, 229] on input "0" at bounding box center [213, 231] width 39 height 15
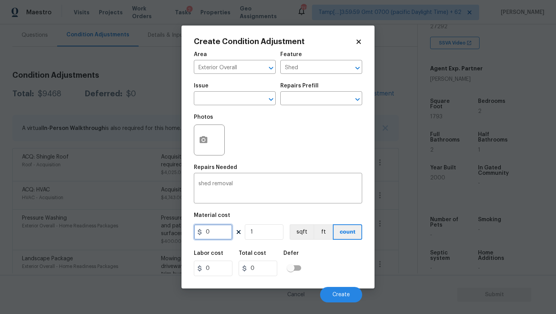
click at [221, 229] on input "0" at bounding box center [213, 231] width 39 height 15
type input "500"
click at [203, 145] on icon "button" at bounding box center [203, 139] width 9 height 9
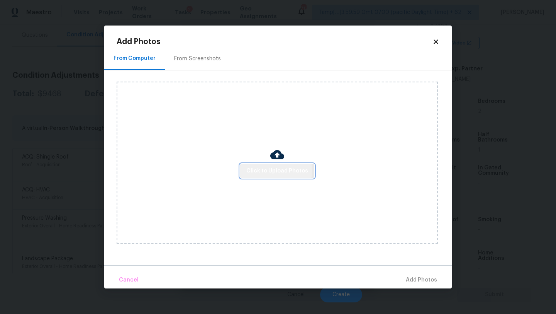
click at [265, 170] on span "Click to Upload Photos" at bounding box center [278, 171] width 62 height 10
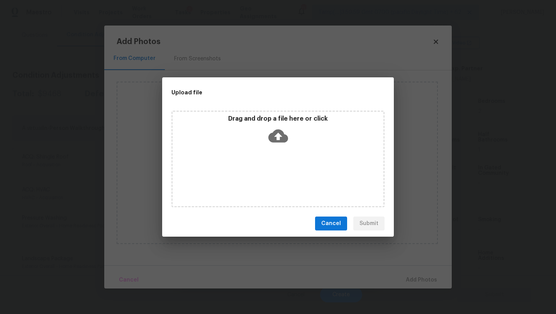
click at [269, 155] on div "Drag and drop a file here or click" at bounding box center [278, 159] width 213 height 97
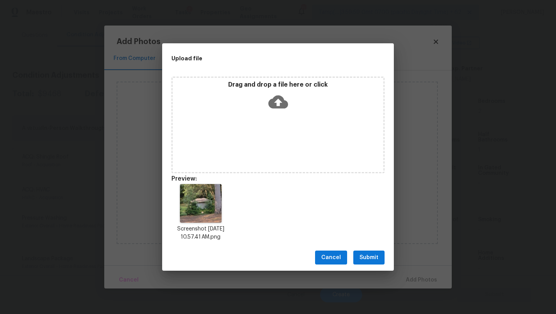
click at [369, 250] on button "Submit" at bounding box center [369, 257] width 31 height 14
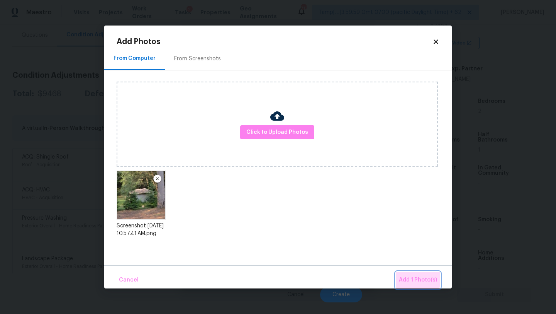
click at [404, 272] on button "Add 1 Photo(s)" at bounding box center [418, 280] width 44 height 17
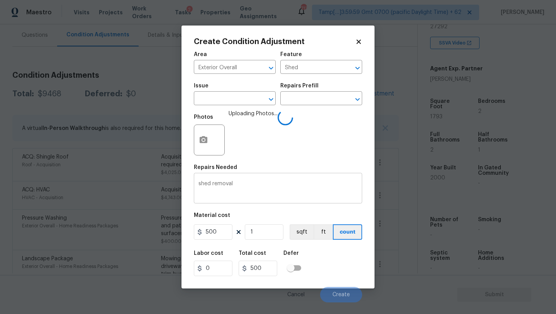
click at [298, 194] on textarea "shed removal" at bounding box center [278, 189] width 159 height 16
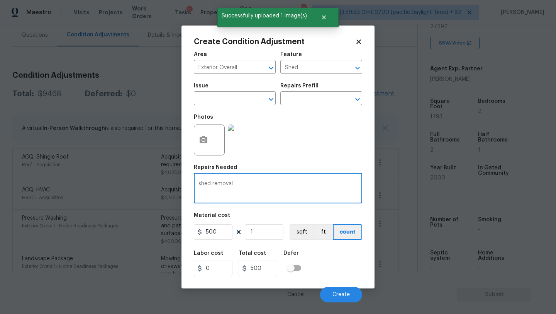
click at [326, 260] on div "Labor cost 0 Total cost 500 Defer" at bounding box center [278, 263] width 168 height 35
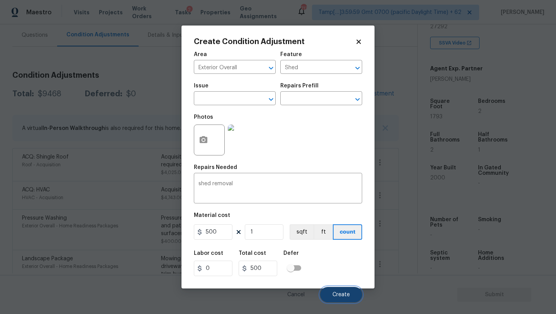
click at [335, 289] on button "Create" at bounding box center [341, 294] width 42 height 15
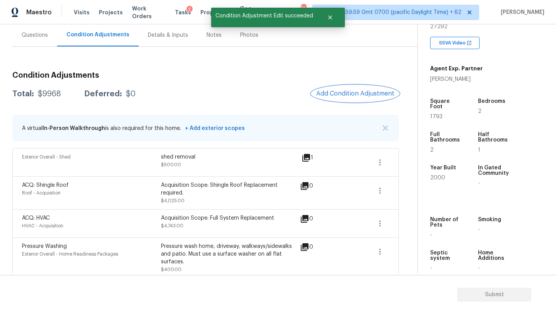
click at [345, 93] on span "Add Condition Adjustment" at bounding box center [355, 93] width 78 height 7
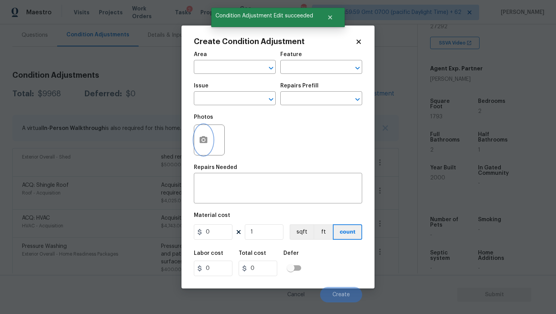
click at [204, 143] on icon "button" at bounding box center [204, 139] width 8 height 7
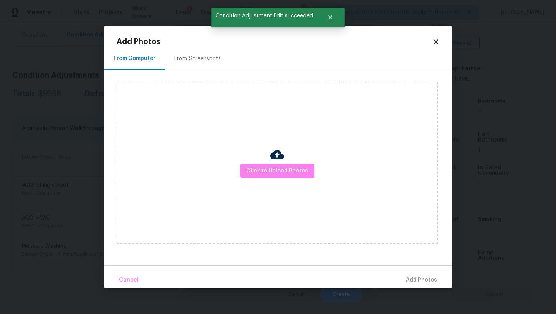
click at [257, 162] on div "Click to Upload Photos" at bounding box center [278, 163] width 322 height 162
click at [257, 172] on span "Click to Upload Photos" at bounding box center [278, 171] width 62 height 10
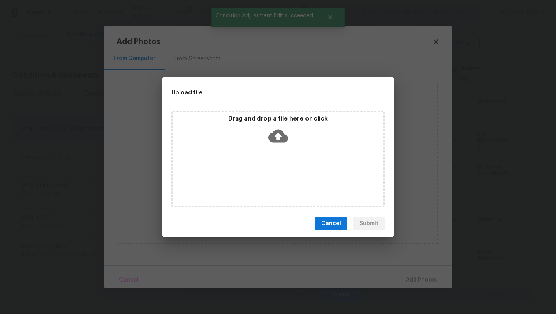
click at [284, 130] on icon at bounding box center [279, 136] width 20 height 20
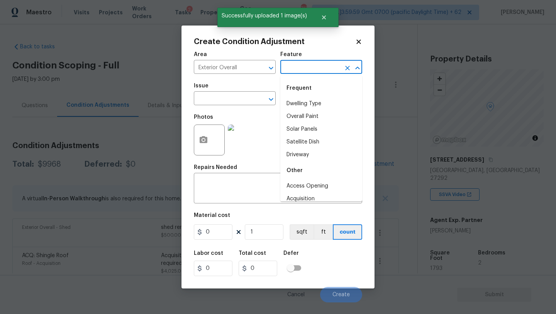
scroll to position [151, 0]
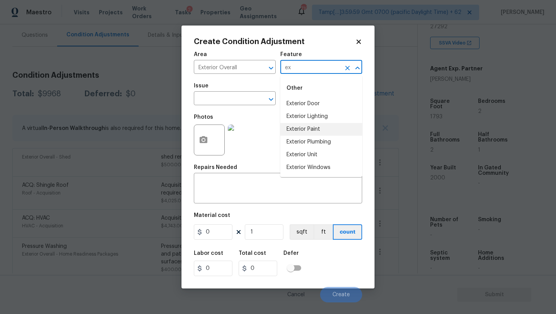
click at [306, 129] on li "Exterior Paint" at bounding box center [322, 129] width 82 height 13
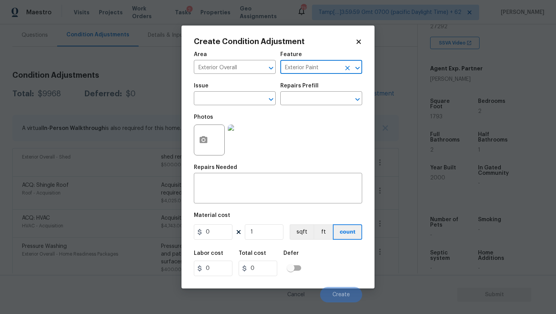
type input "Exterior Paint"
click at [243, 109] on span "Issue ​" at bounding box center [235, 93] width 82 height 31
click at [243, 97] on input "text" at bounding box center [224, 99] width 60 height 12
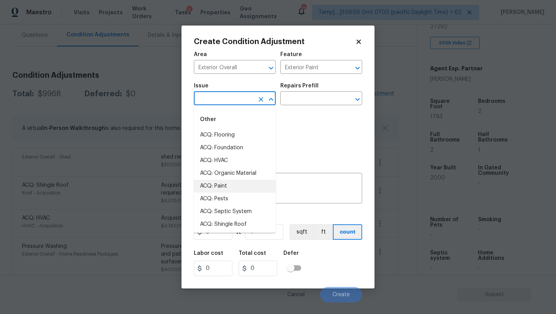
click at [224, 184] on li "ACQ: Paint" at bounding box center [235, 186] width 82 height 13
type input "ACQ: Paint"
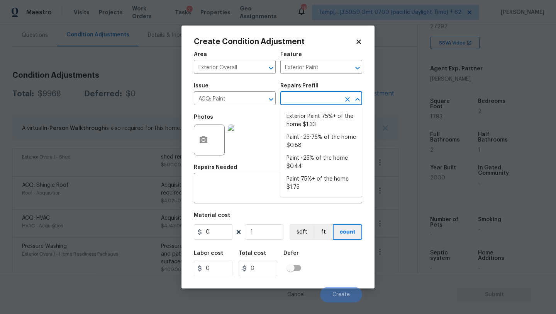
click at [303, 99] on input "text" at bounding box center [311, 99] width 60 height 12
click at [303, 127] on li "Exterior Paint 75%+ of the home $1.33" at bounding box center [322, 120] width 82 height 21
type input "Acquisition"
type input "1.33"
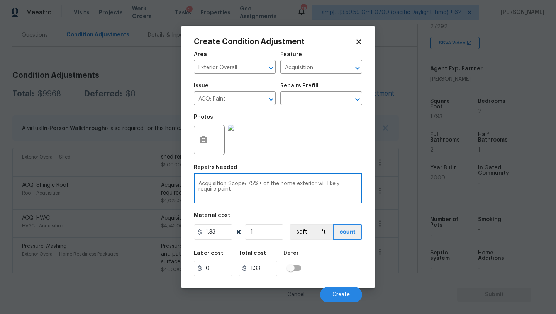
drag, startPoint x: 248, startPoint y: 183, endPoint x: 345, endPoint y: 192, distance: 97.7
click at [345, 192] on textarea "Acquisition Scope: 75%+ of the home exterior will likely require paint" at bounding box center [278, 189] width 159 height 16
type textarea "Acquisition Scope: partial painting"
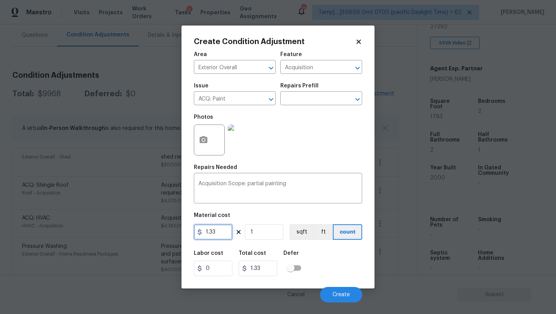
click at [219, 230] on input "1.33" at bounding box center [213, 231] width 39 height 15
type input "0.65"
click at [262, 231] on input "1" at bounding box center [264, 231] width 39 height 15
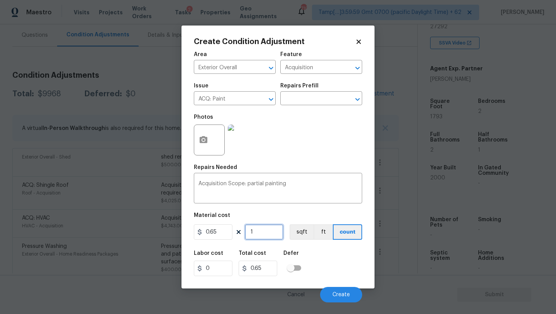
type input "17"
type input "11.05"
type input "179"
type input "116.35"
type input "1793"
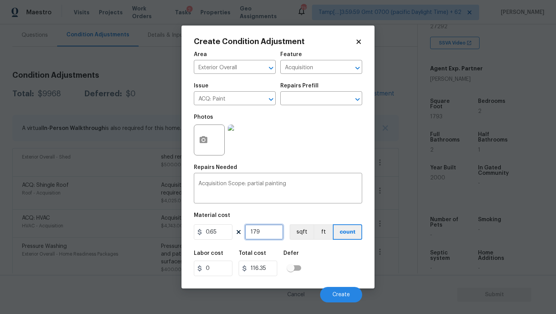
type input "1165.45"
type input "1793"
click at [331, 263] on div "Labor cost 0 Total cost 1165.45 Defer" at bounding box center [278, 263] width 168 height 35
click at [306, 184] on textarea "Acquisition Scope: partial painting" at bounding box center [278, 189] width 159 height 16
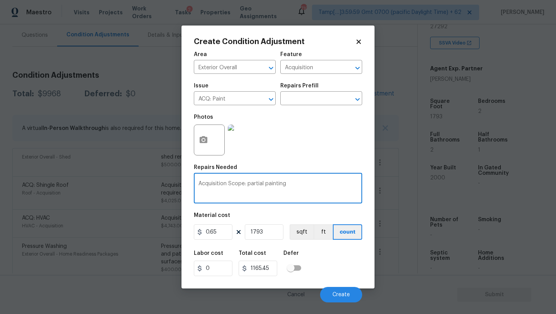
click at [264, 186] on textarea "Acquisition Scope: partial painting" at bounding box center [278, 189] width 159 height 16
type textarea "Acquisition Scope: partial exterior painting"
click at [350, 291] on button "Create" at bounding box center [341, 294] width 42 height 15
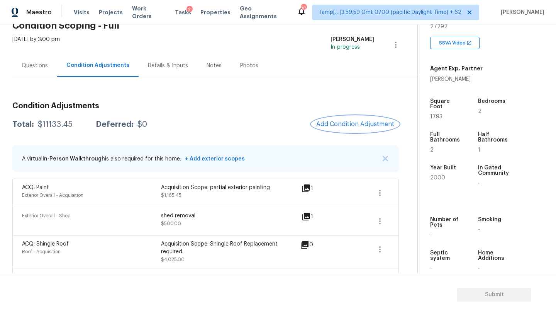
scroll to position [3, 0]
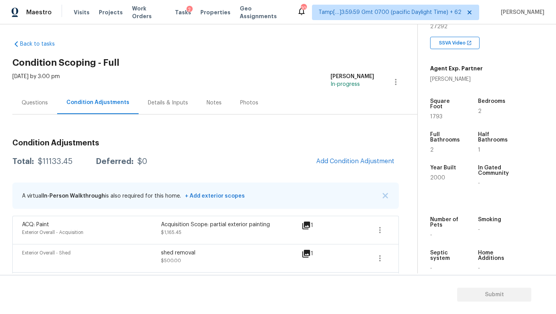
click at [34, 105] on div "Questions" at bounding box center [35, 103] width 26 height 8
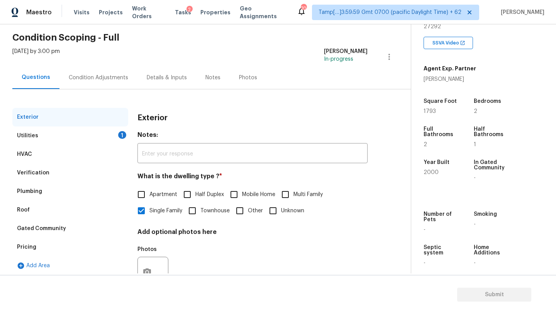
scroll to position [51, 0]
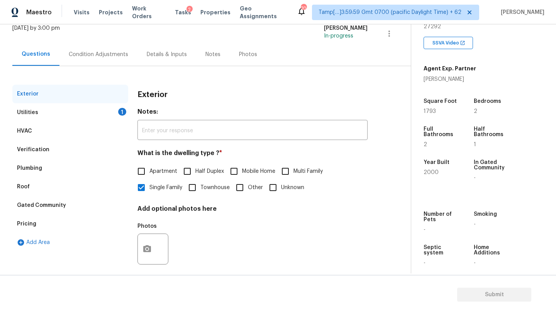
click at [39, 219] on div "Pricing" at bounding box center [70, 223] width 116 height 19
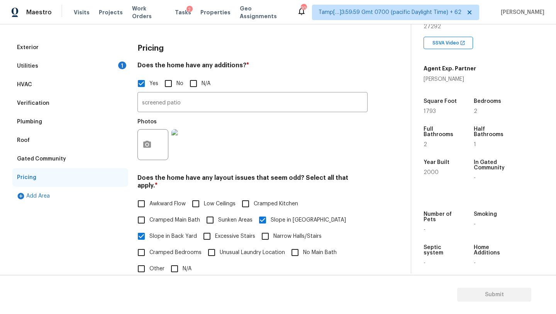
scroll to position [137, 0]
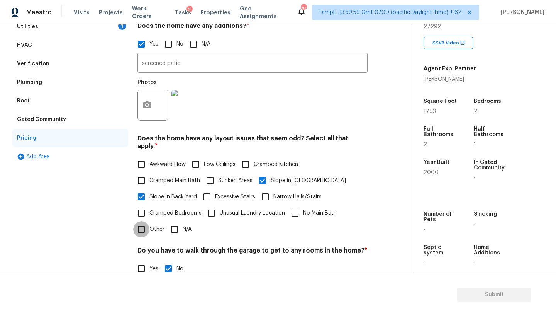
click at [141, 226] on input "Other" at bounding box center [141, 229] width 16 height 16
checkbox input "true"
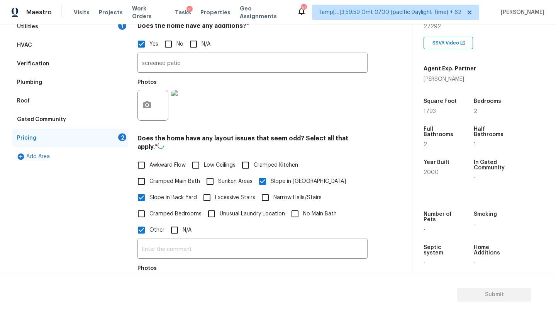
click at [171, 243] on input "text" at bounding box center [253, 249] width 230 height 18
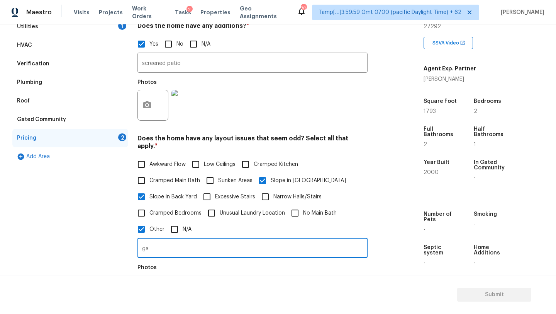
type input "g"
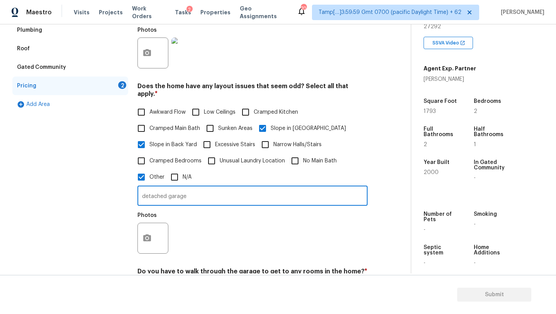
scroll to position [240, 0]
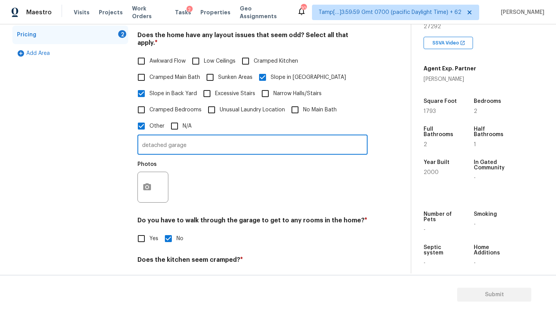
type input "detached garage"
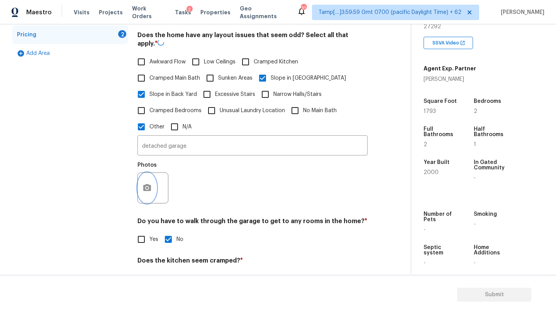
click at [153, 170] on figure "Photos" at bounding box center [154, 182] width 32 height 41
click at [151, 184] on icon "button" at bounding box center [147, 186] width 9 height 9
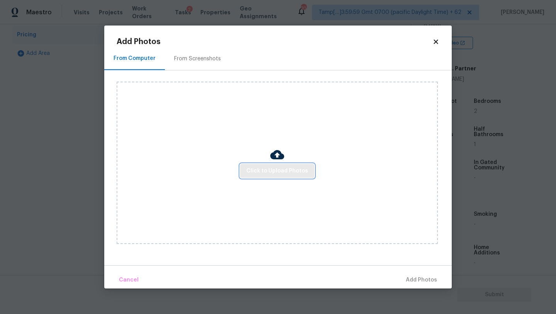
click at [257, 171] on span "Click to Upload Photos" at bounding box center [278, 171] width 62 height 10
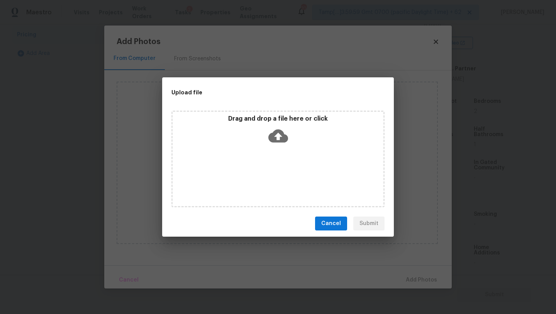
click at [267, 154] on div "Drag and drop a file here or click" at bounding box center [278, 159] width 213 height 97
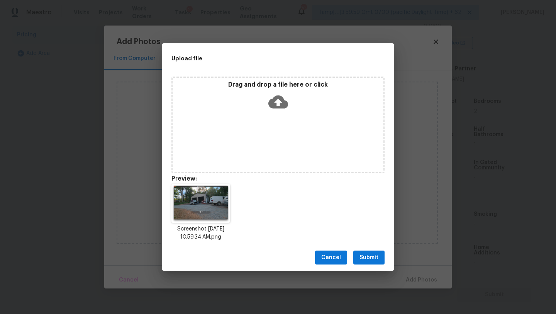
click at [364, 256] on span "Submit" at bounding box center [369, 258] width 19 height 10
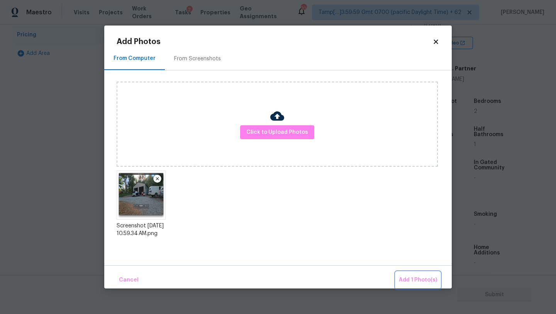
click at [417, 277] on span "Add 1 Photo(s)" at bounding box center [418, 280] width 38 height 10
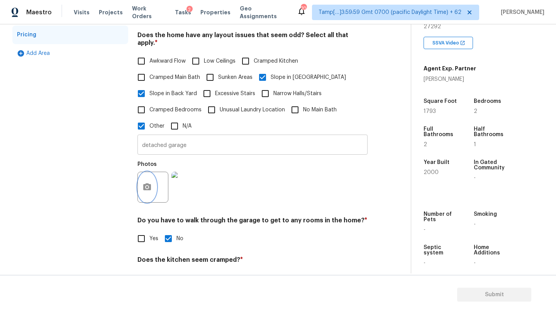
scroll to position [53, 0]
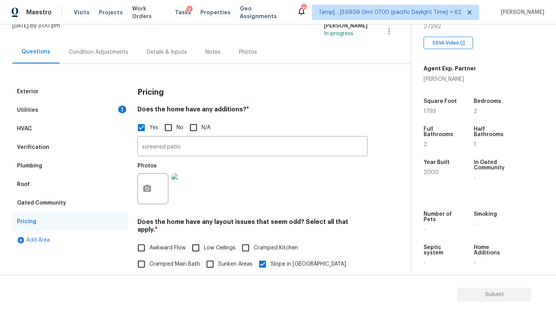
click at [102, 53] on div "Condition Adjustments" at bounding box center [99, 52] width 60 height 8
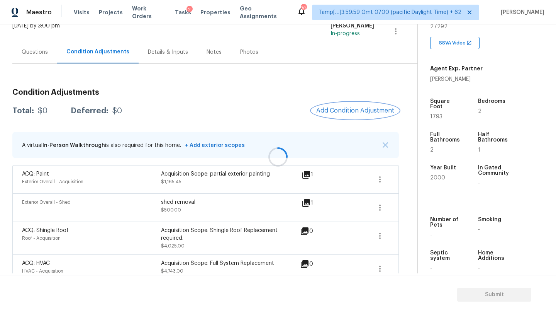
click at [347, 105] on button "Add Condition Adjustment" at bounding box center [355, 110] width 87 height 16
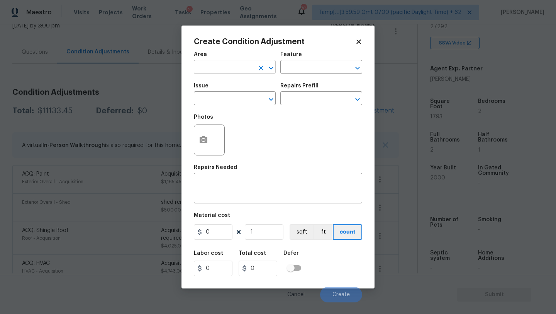
click at [222, 65] on input "text" at bounding box center [224, 68] width 60 height 12
drag, startPoint x: 221, startPoint y: 80, endPoint x: 264, endPoint y: 69, distance: 44.2
click at [221, 80] on li "Kitchen" at bounding box center [235, 85] width 82 height 13
type input "Kitchen"
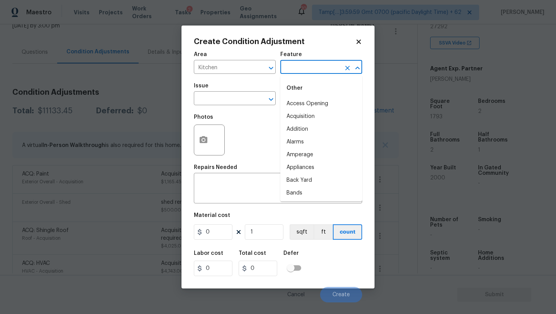
click at [322, 63] on input "text" at bounding box center [311, 68] width 60 height 12
click at [313, 100] on li "Appliances" at bounding box center [322, 103] width 82 height 13
type input "Appliances"
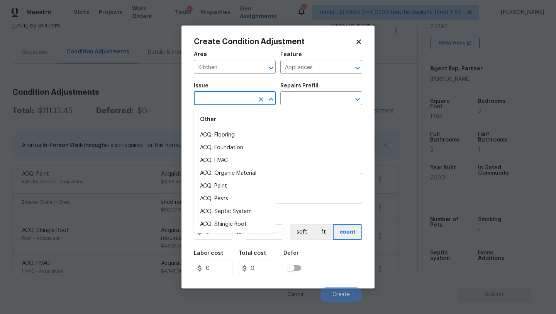
click at [215, 100] on input "text" at bounding box center [224, 99] width 60 height 12
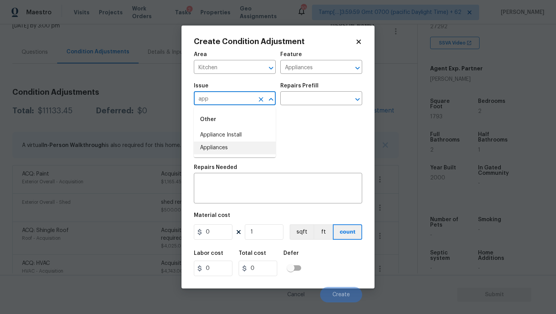
click at [211, 145] on li "Appliances" at bounding box center [235, 147] width 82 height 13
type input "Appliances"
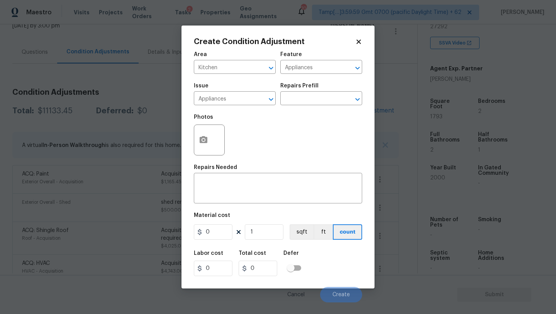
click at [292, 107] on div "Issue Appliances ​ Repairs Prefill ​" at bounding box center [278, 93] width 168 height 31
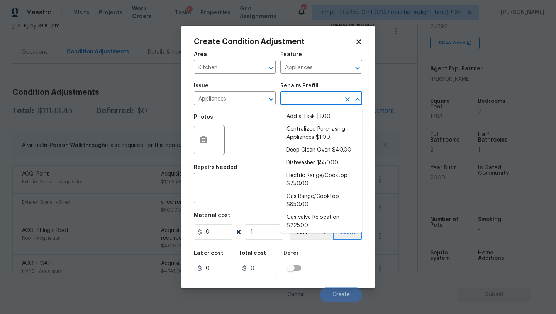
click at [292, 103] on input "text" at bounding box center [311, 99] width 60 height 12
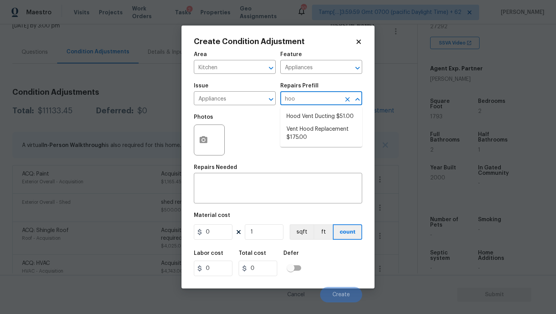
type input "hood"
click at [316, 128] on li "Vent Hood Replacement $175.00" at bounding box center [322, 133] width 82 height 21
type textarea "Remove and replace the existing hood vent with new (PM to approve finish). Ensu…"
type input "175"
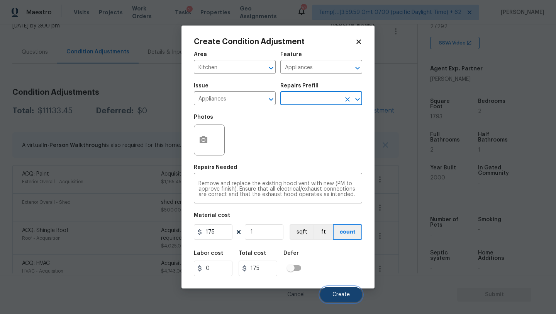
click at [332, 290] on button "Create" at bounding box center [341, 294] width 42 height 15
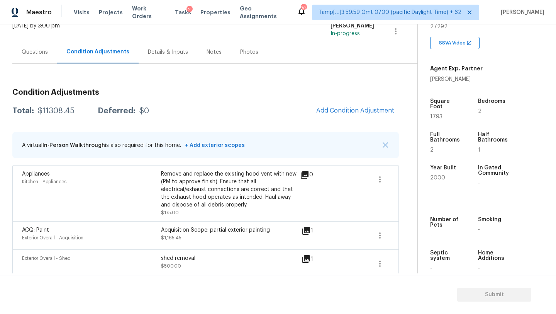
click at [29, 56] on div "Questions" at bounding box center [34, 52] width 45 height 23
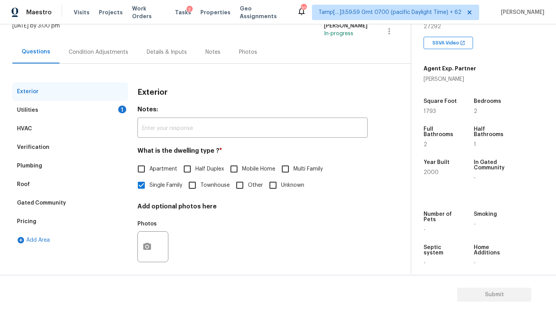
click at [46, 150] on div "Verification" at bounding box center [33, 147] width 32 height 8
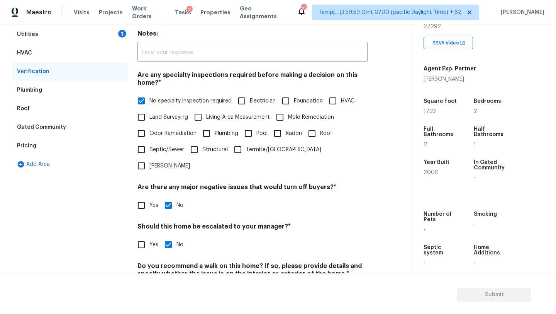
scroll to position [151, 0]
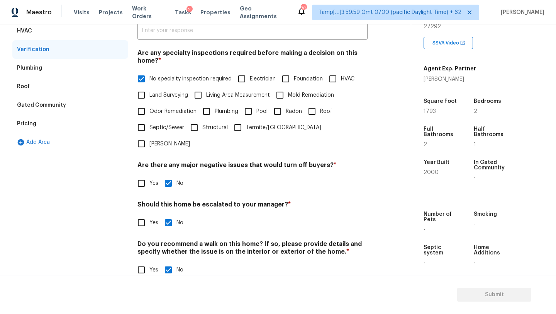
click at [131, 207] on div "Exterior Utilities 1 HVAC Verification Plumbing Roof Gated Community Pricing Ad…" at bounding box center [202, 136] width 380 height 303
click at [151, 219] on span "Yes" at bounding box center [154, 223] width 9 height 8
click at [150, 214] on input "Yes" at bounding box center [141, 222] width 16 height 16
checkbox input "true"
checkbox input "false"
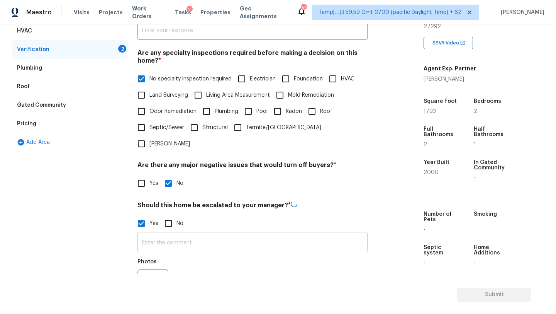
drag, startPoint x: 151, startPoint y: 212, endPoint x: 160, endPoint y: 226, distance: 16.0
click at [160, 234] on input "text" at bounding box center [253, 243] width 230 height 18
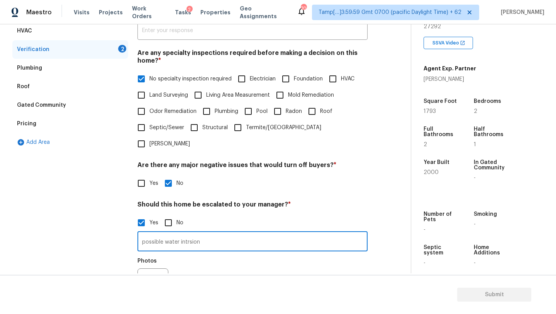
scroll to position [225, 0]
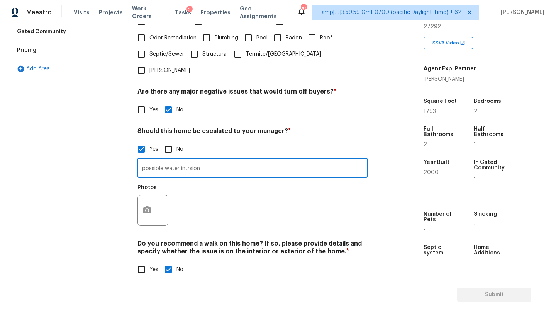
click at [188, 160] on input "possible water intrsion" at bounding box center [253, 169] width 230 height 18
type input "possible water intrusion"
click at [150, 206] on icon "button" at bounding box center [147, 209] width 8 height 7
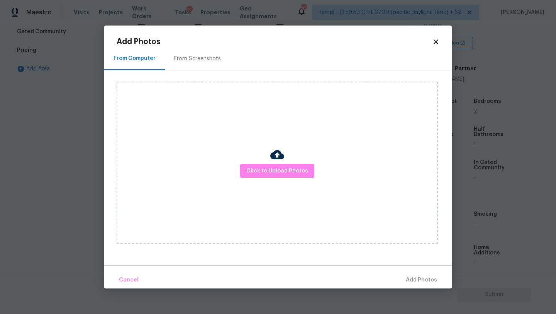
click at [262, 163] on div "Click to Upload Photos" at bounding box center [278, 163] width 322 height 162
click at [262, 166] on span "Click to Upload Photos" at bounding box center [278, 171] width 62 height 10
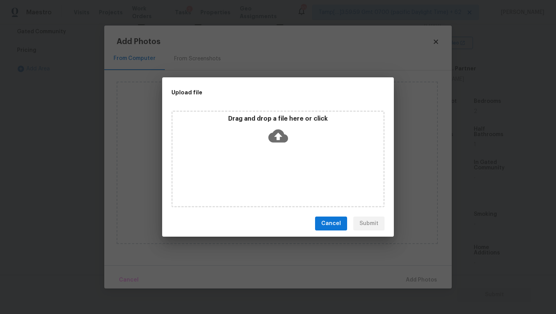
click at [276, 148] on div "Drag and drop a file here or click" at bounding box center [278, 159] width 213 height 97
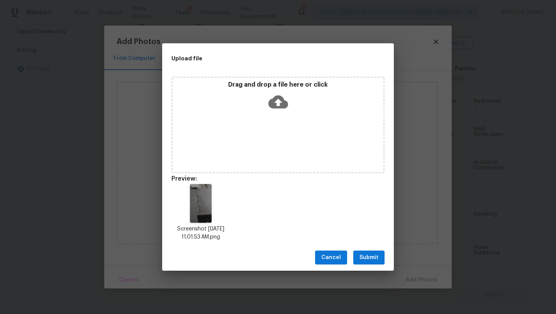
click at [367, 263] on button "Submit" at bounding box center [369, 257] width 31 height 14
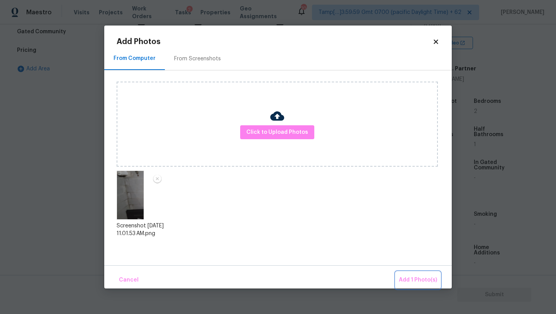
click at [406, 276] on span "Add 1 Photo(s)" at bounding box center [418, 280] width 38 height 10
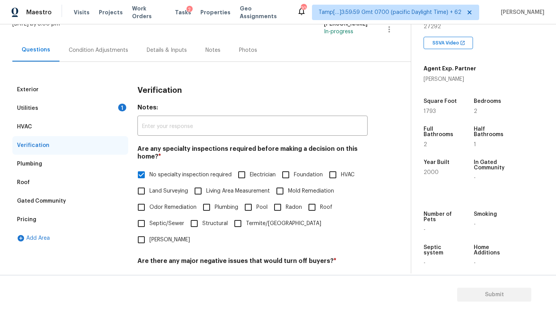
scroll to position [0, 0]
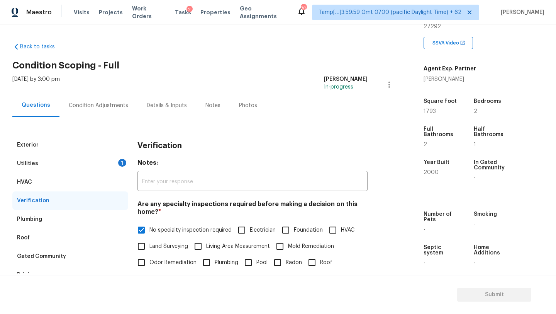
click at [86, 101] on div "Condition Adjustments" at bounding box center [99, 105] width 78 height 23
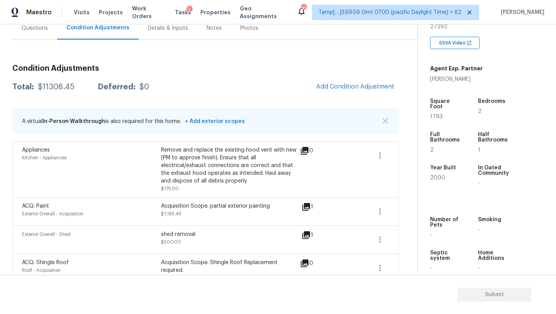
scroll to position [54, 0]
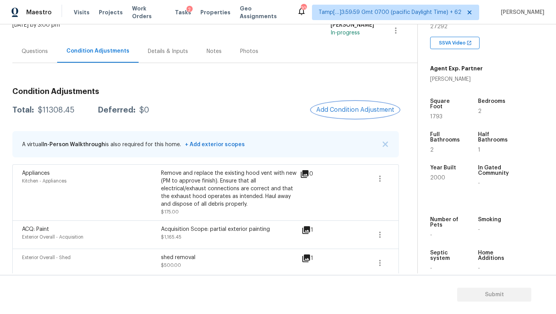
click at [338, 115] on button "Add Condition Adjustment" at bounding box center [355, 110] width 87 height 16
click at [349, 102] on body "Maestro Visits Projects Work Orders Tasks 2 Properties Geo Assignments 706 Tamp…" at bounding box center [278, 157] width 556 height 314
click at [347, 104] on button "Add Condition Adjustment" at bounding box center [355, 110] width 87 height 16
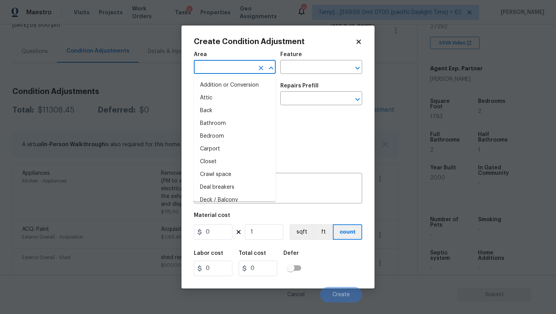
click at [215, 70] on input "text" at bounding box center [224, 68] width 60 height 12
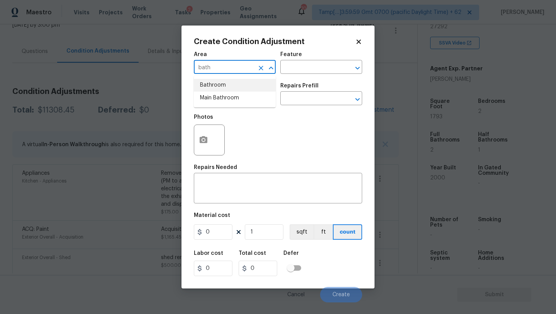
click at [217, 83] on li "Bathroom" at bounding box center [235, 85] width 82 height 13
type input "Bathroom"
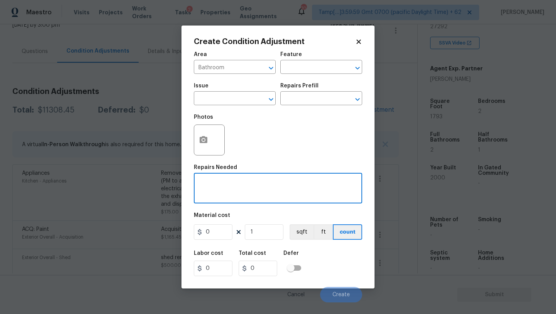
click at [225, 193] on textarea at bounding box center [278, 189] width 159 height 16
type textarea "j"
type textarea "half bath refinish"
click at [220, 227] on input "0" at bounding box center [213, 231] width 39 height 15
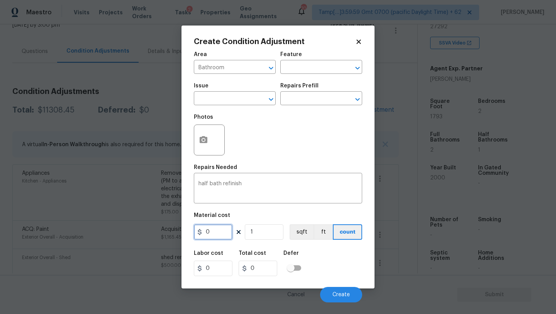
click at [220, 227] on input "0" at bounding box center [213, 231] width 39 height 15
type input "1000"
click at [207, 146] on button "button" at bounding box center [203, 140] width 19 height 30
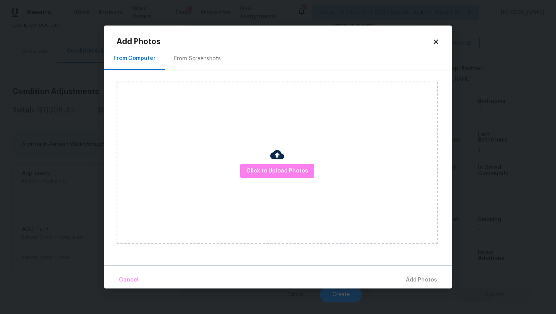
click at [204, 70] on div "From Screenshots" at bounding box center [197, 58] width 65 height 23
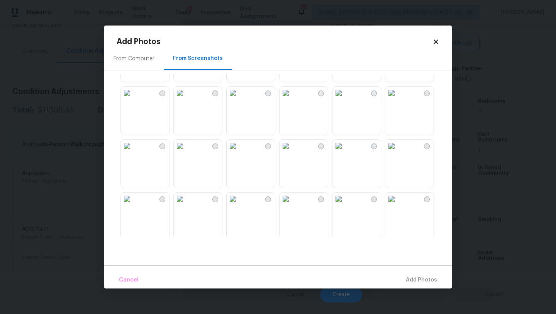
scroll to position [633, 0]
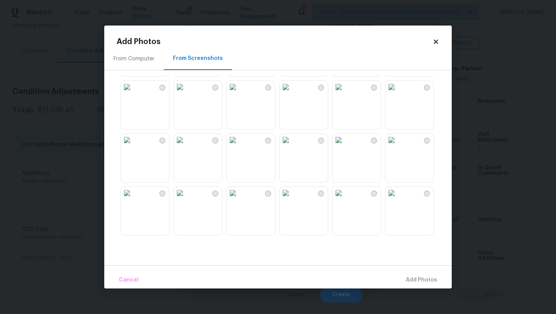
click at [292, 93] on img at bounding box center [286, 87] width 12 height 12
click at [405, 270] on div "Cancel Add 1 Photo(s)" at bounding box center [278, 276] width 348 height 23
click at [405, 274] on button "Add 1 Photo(s)" at bounding box center [418, 280] width 44 height 17
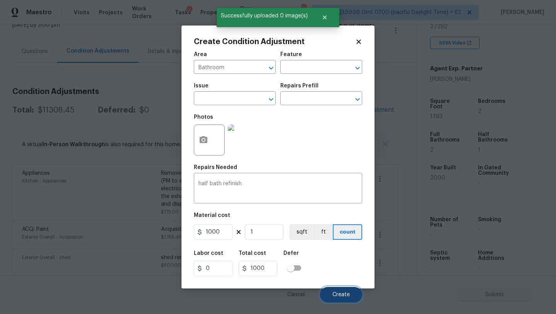
click at [344, 287] on button "Create" at bounding box center [341, 294] width 42 height 15
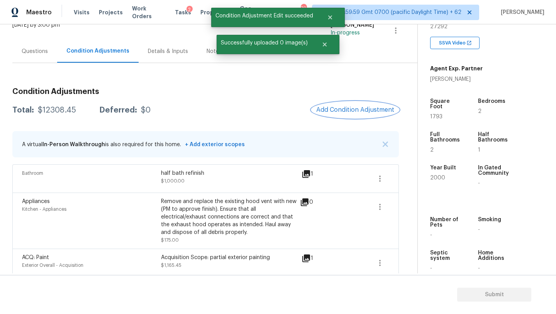
click at [342, 111] on span "Add Condition Adjustment" at bounding box center [355, 109] width 78 height 7
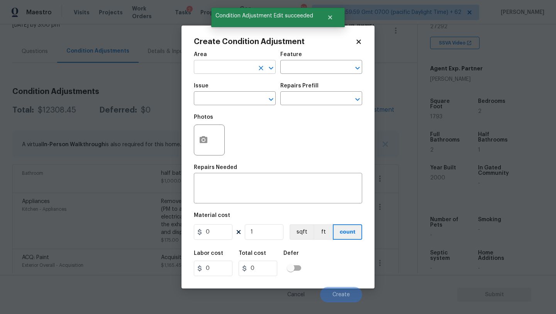
click at [222, 63] on input "text" at bounding box center [224, 68] width 60 height 12
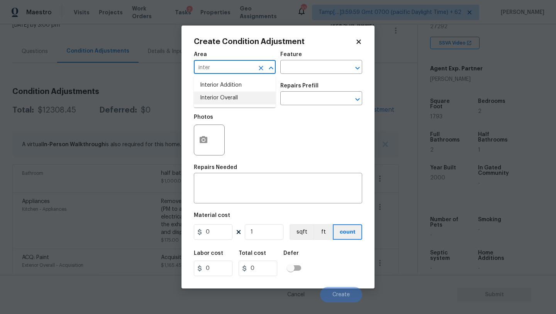
click at [228, 97] on li "Interior Overall" at bounding box center [235, 98] width 82 height 13
type input "Interior Overall"
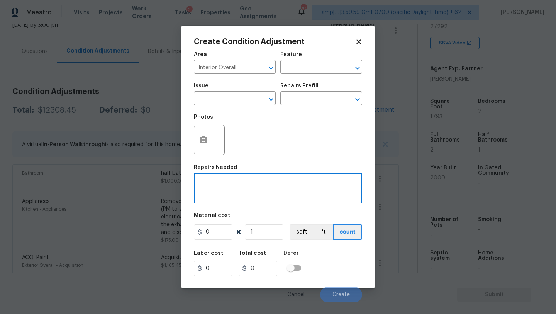
click at [229, 194] on textarea at bounding box center [278, 189] width 159 height 16
type textarea "drywallrepairs"
click at [220, 230] on input "0" at bounding box center [213, 231] width 39 height 15
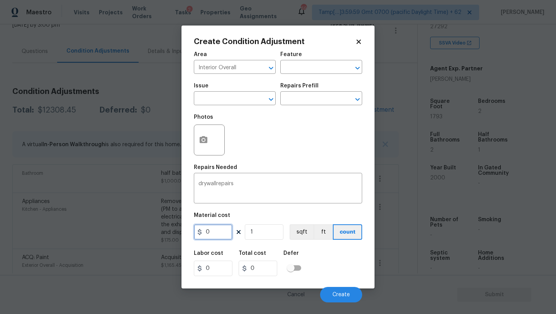
click at [220, 230] on input "0" at bounding box center [213, 231] width 39 height 15
type input "1500"
click at [208, 141] on icon "button" at bounding box center [203, 139] width 9 height 9
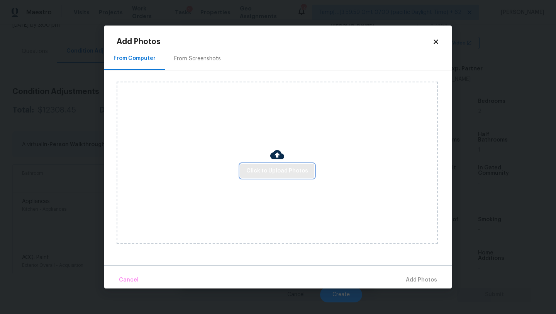
click at [261, 176] on button "Click to Upload Photos" at bounding box center [277, 171] width 74 height 14
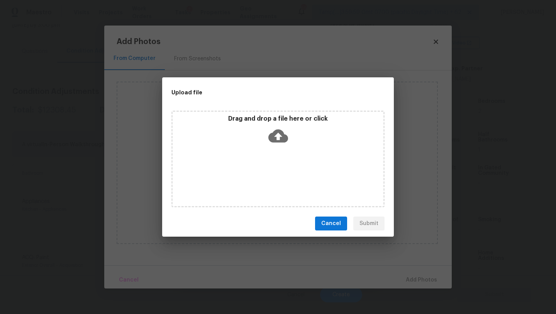
click at [271, 156] on div "Drag and drop a file here or click" at bounding box center [278, 159] width 213 height 97
